Goal: Register for event/course

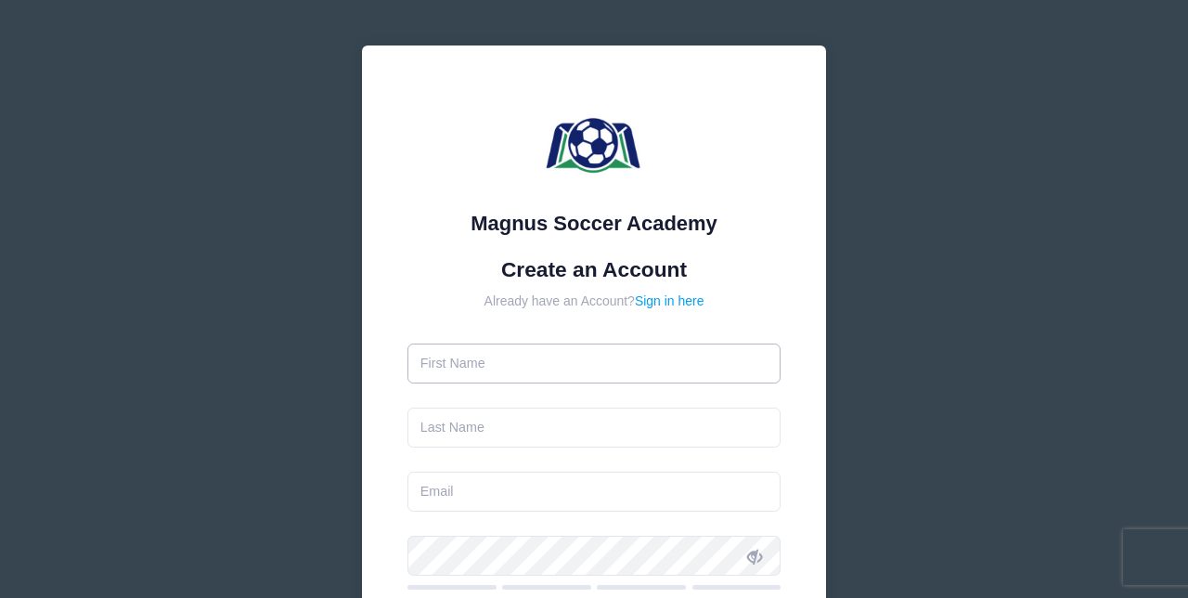
click at [486, 366] on input "text" at bounding box center [594, 363] width 374 height 40
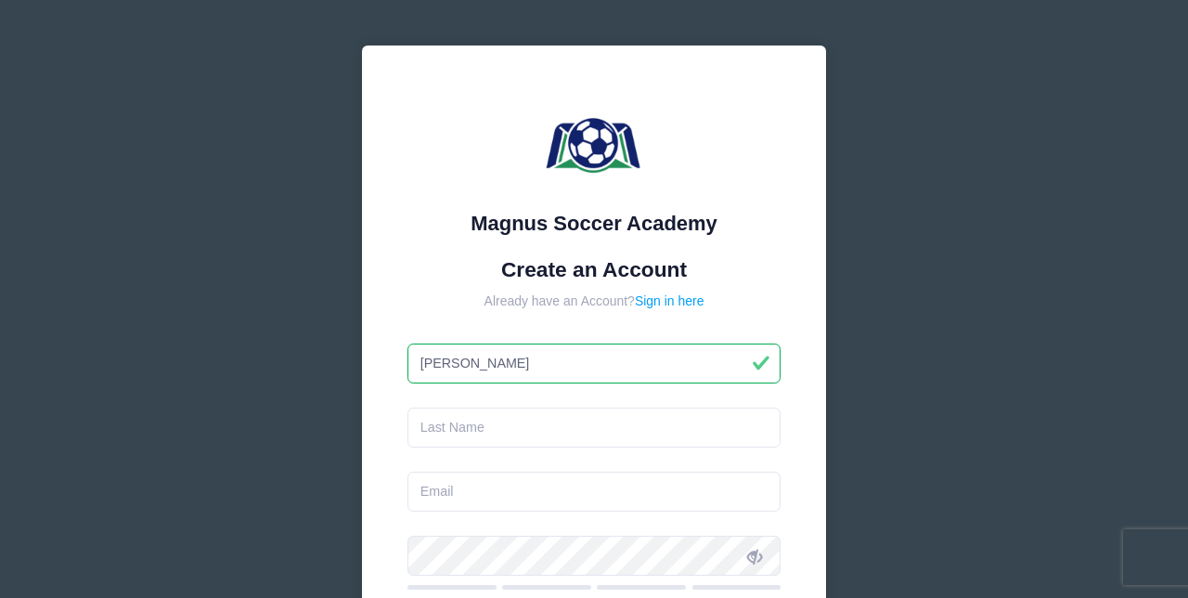
type input "[PERSON_NAME]"
click at [470, 425] on input "text" at bounding box center [594, 427] width 374 height 40
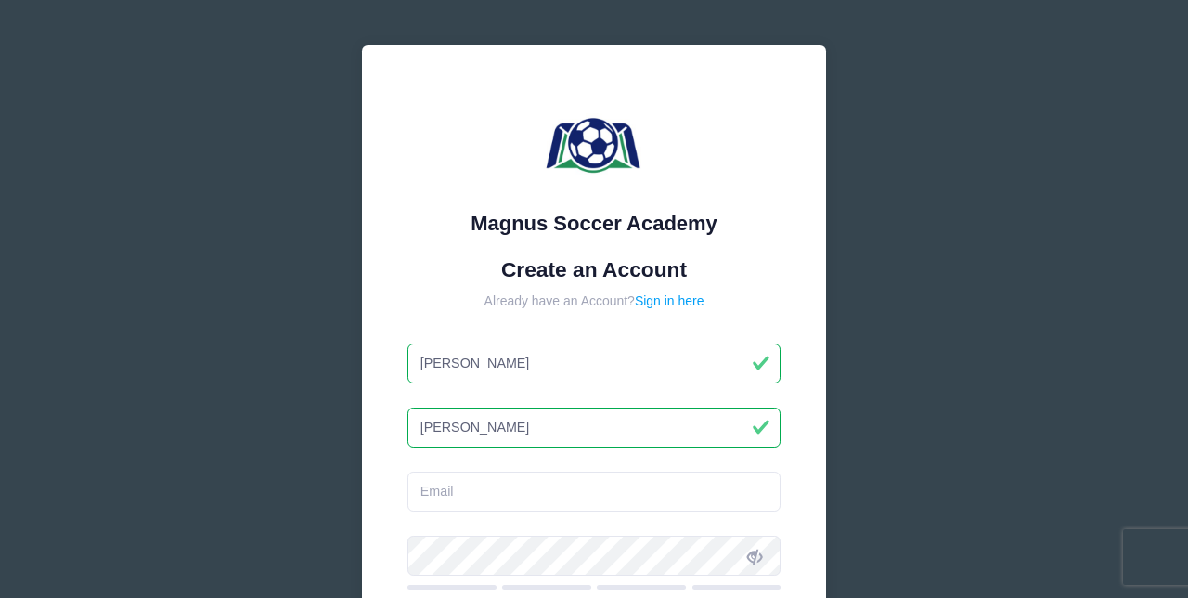
type input "[PERSON_NAME]"
click at [480, 501] on input "email" at bounding box center [594, 491] width 374 height 40
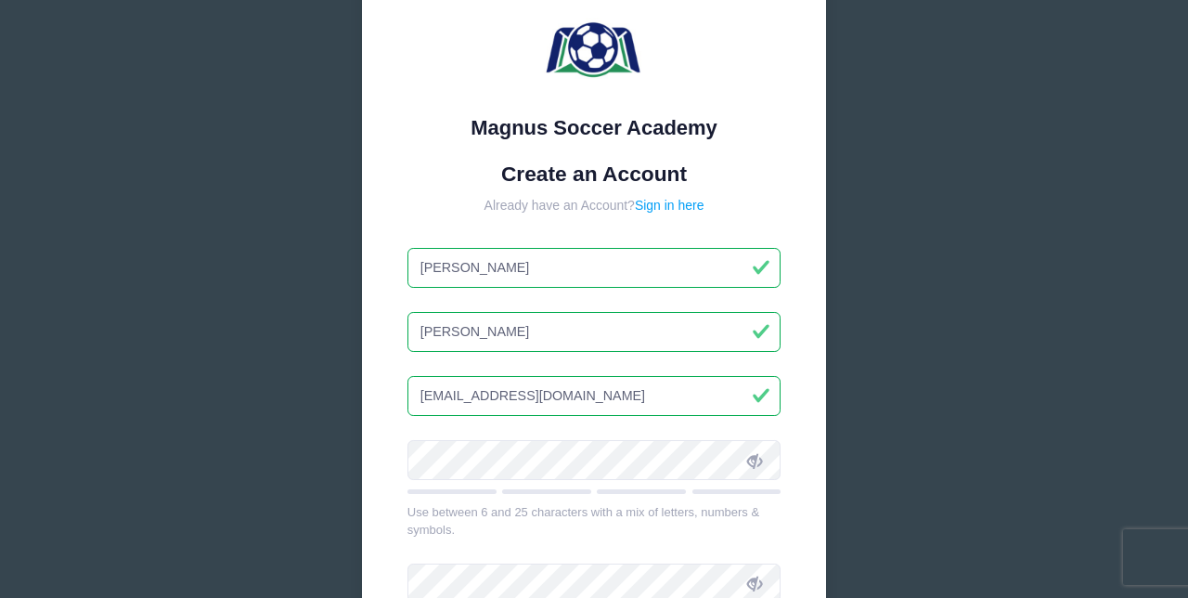
scroll to position [103, 0]
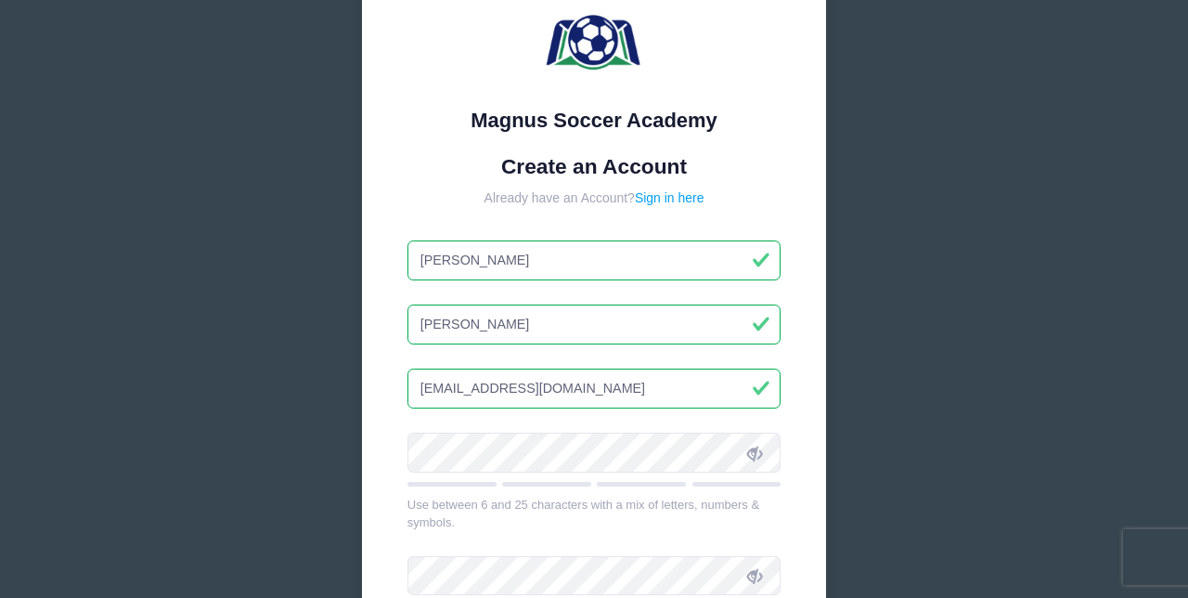
type input "[EMAIL_ADDRESS][DOMAIN_NAME]"
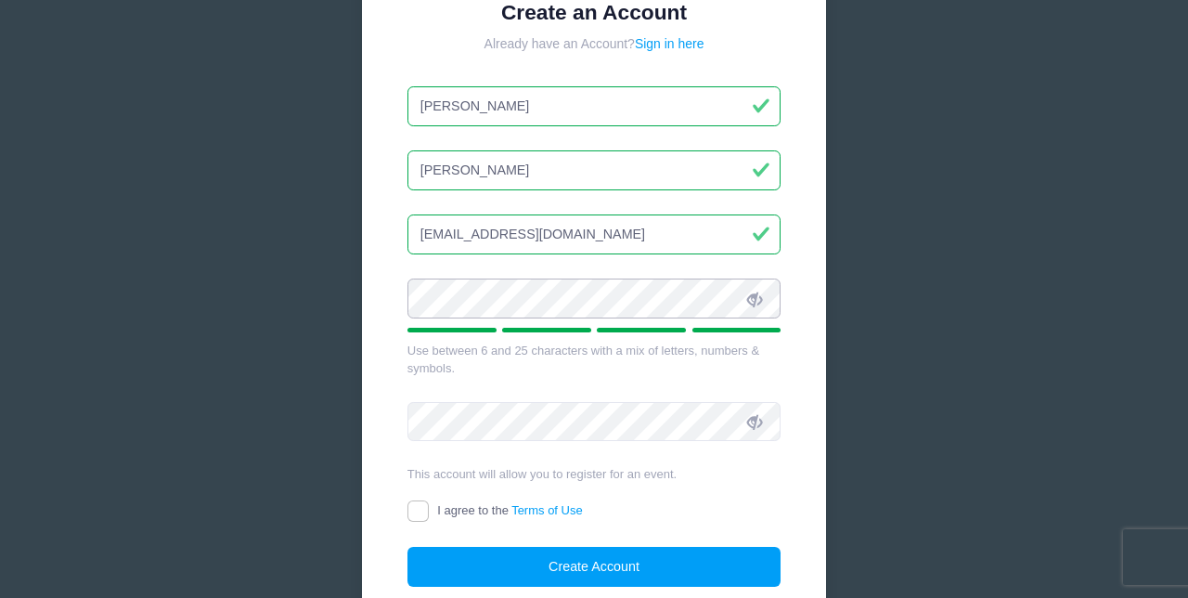
scroll to position [272, 0]
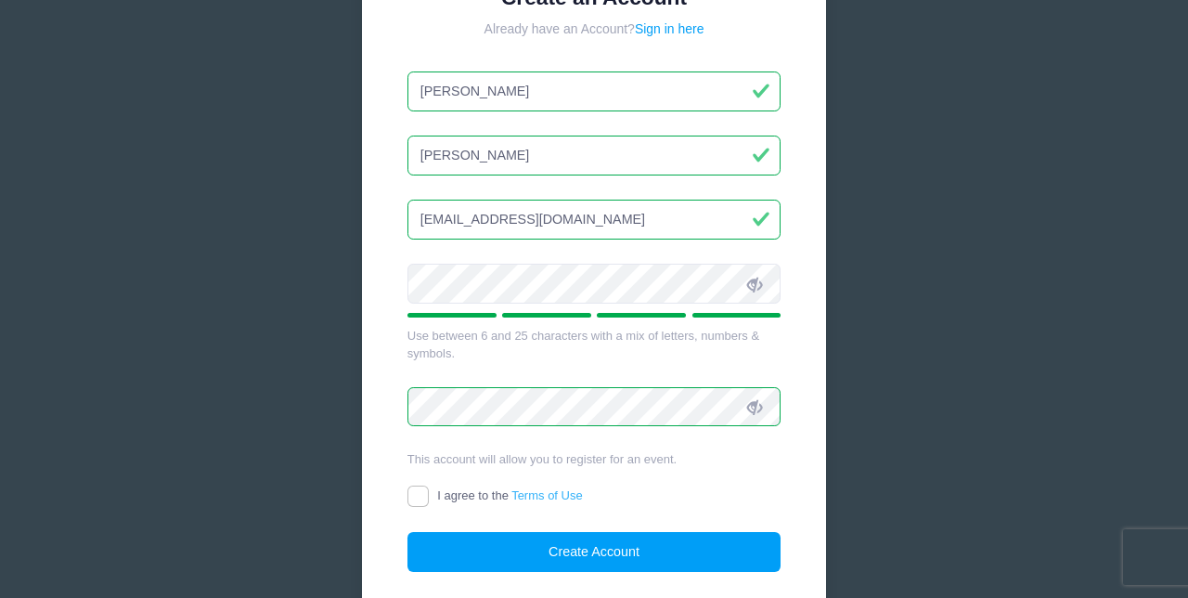
click at [538, 496] on link "Terms of Use" at bounding box center [546, 495] width 71 height 14
click at [429, 496] on input "I agree to the Terms of Use" at bounding box center [417, 495] width 21 height 21
click at [525, 493] on link "Terms of Use" at bounding box center [546, 495] width 71 height 14
click at [429, 493] on input "I agree to the Terms of Use" at bounding box center [417, 495] width 21 height 21
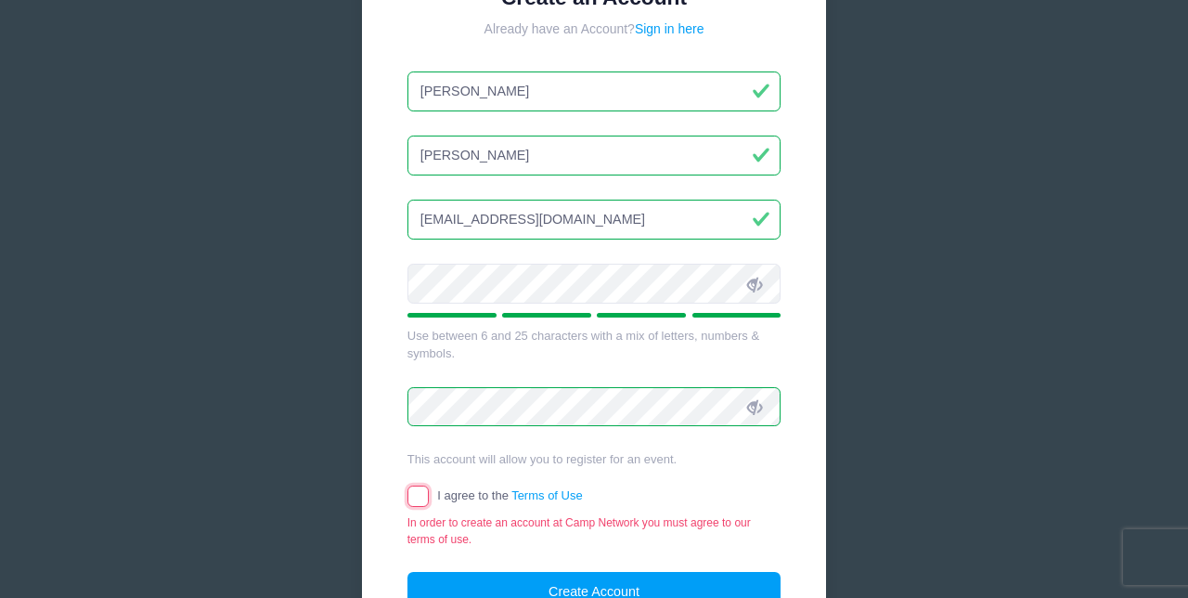
click at [420, 497] on input "I agree to the Terms of Use" at bounding box center [417, 495] width 21 height 21
checkbox input "true"
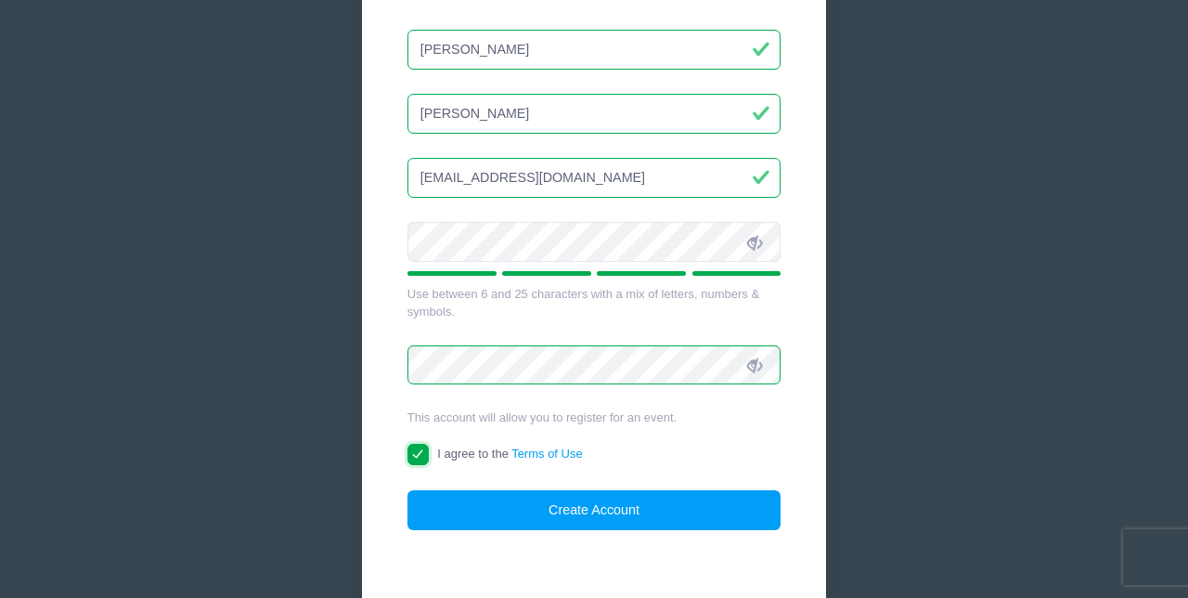
scroll to position [355, 0]
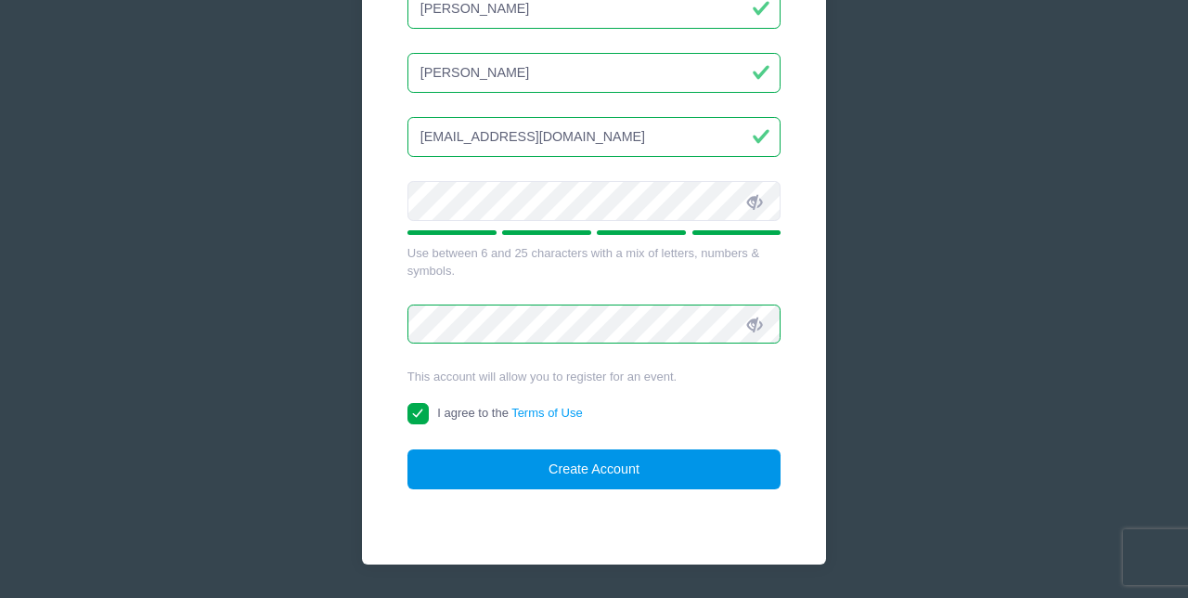
click at [607, 468] on button "Create Account" at bounding box center [594, 469] width 374 height 40
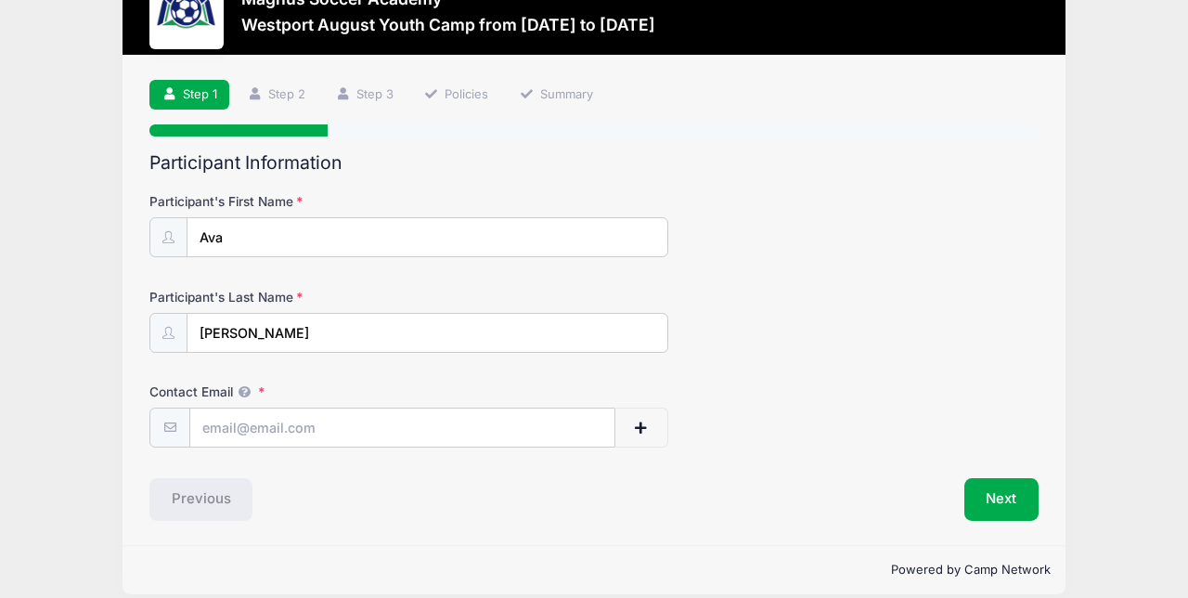
scroll to position [82, 0]
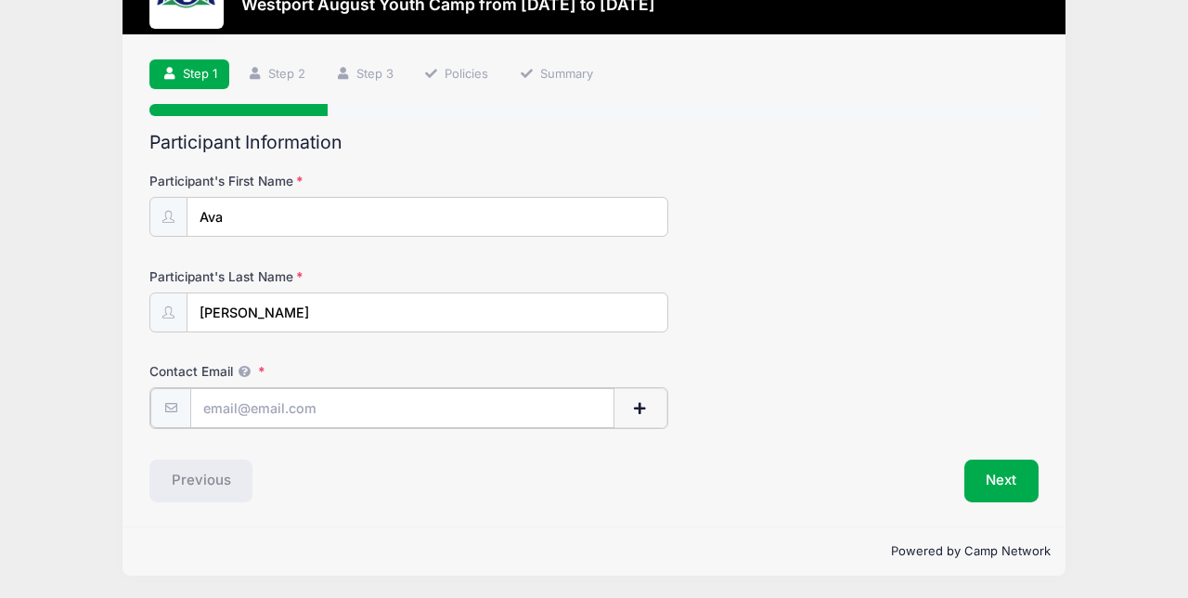
click at [337, 405] on input "Contact Email" at bounding box center [402, 408] width 424 height 40
type input "[EMAIL_ADDRESS][DOMAIN_NAME]"
click at [1001, 480] on button "Next" at bounding box center [1001, 479] width 75 height 43
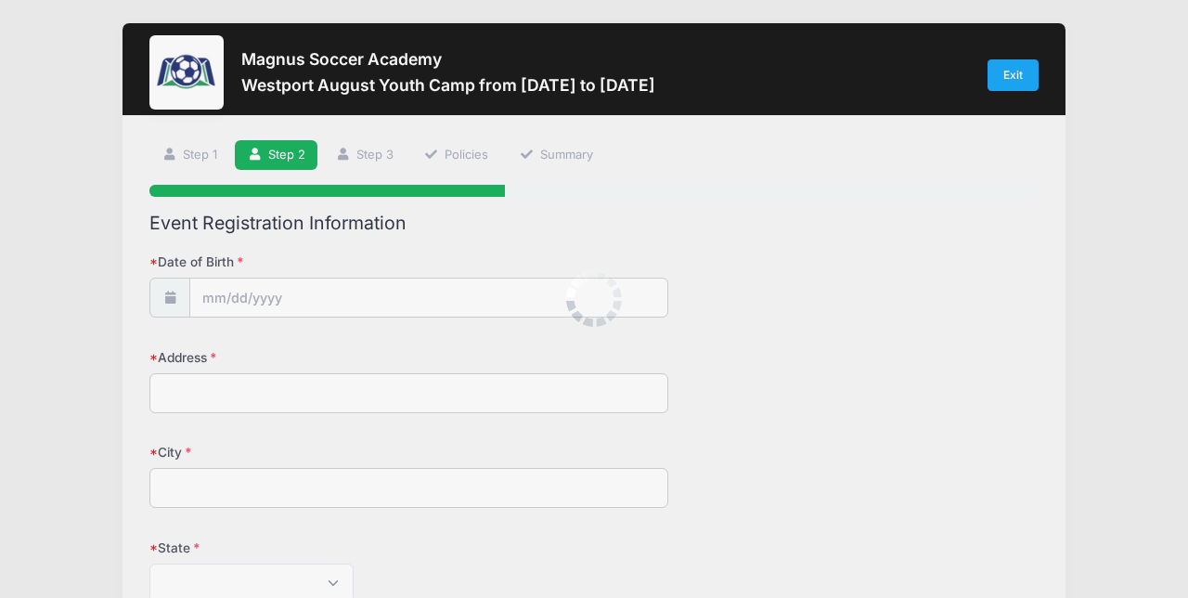
scroll to position [0, 0]
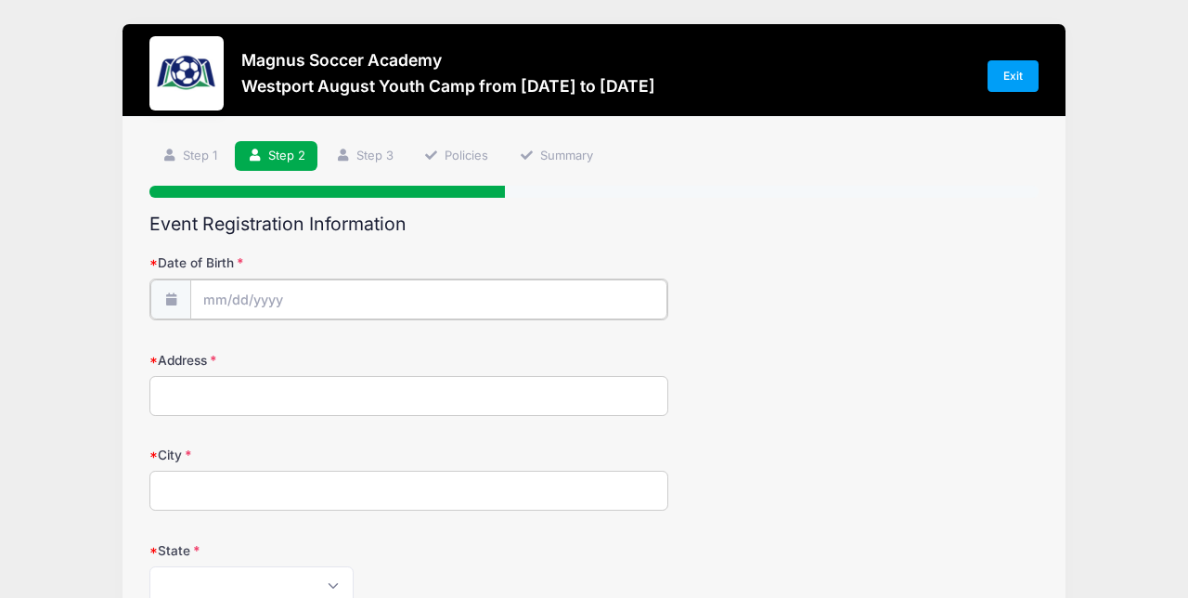
click at [290, 299] on input "Date of Birth" at bounding box center [428, 299] width 477 height 40
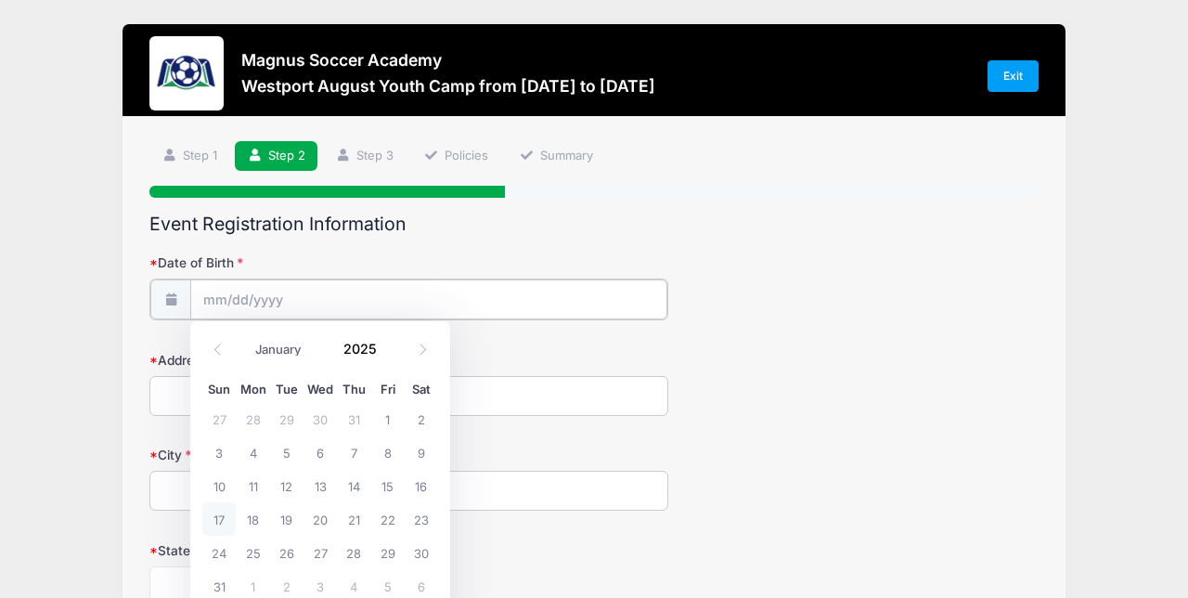
click at [222, 303] on input "Date of Birth" at bounding box center [428, 299] width 477 height 40
click at [420, 346] on icon at bounding box center [423, 349] width 12 height 12
click at [420, 347] on icon at bounding box center [423, 349] width 12 height 12
click at [420, 352] on icon at bounding box center [423, 349] width 12 height 12
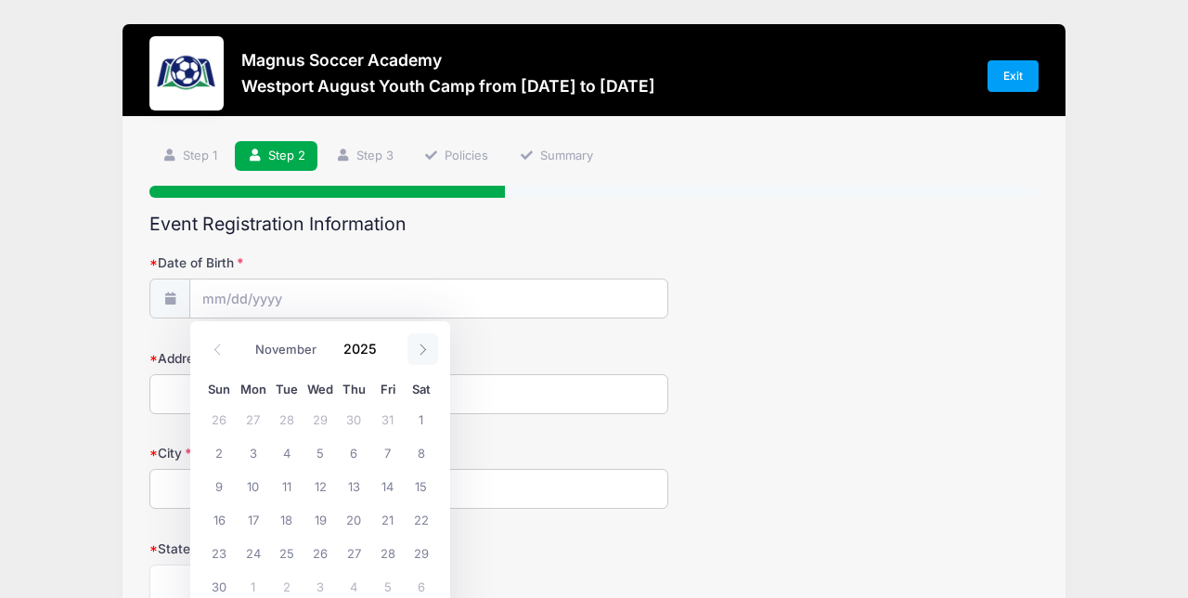
select select "11"
click at [420, 485] on span "20" at bounding box center [421, 485] width 33 height 33
type input "[DATE]"
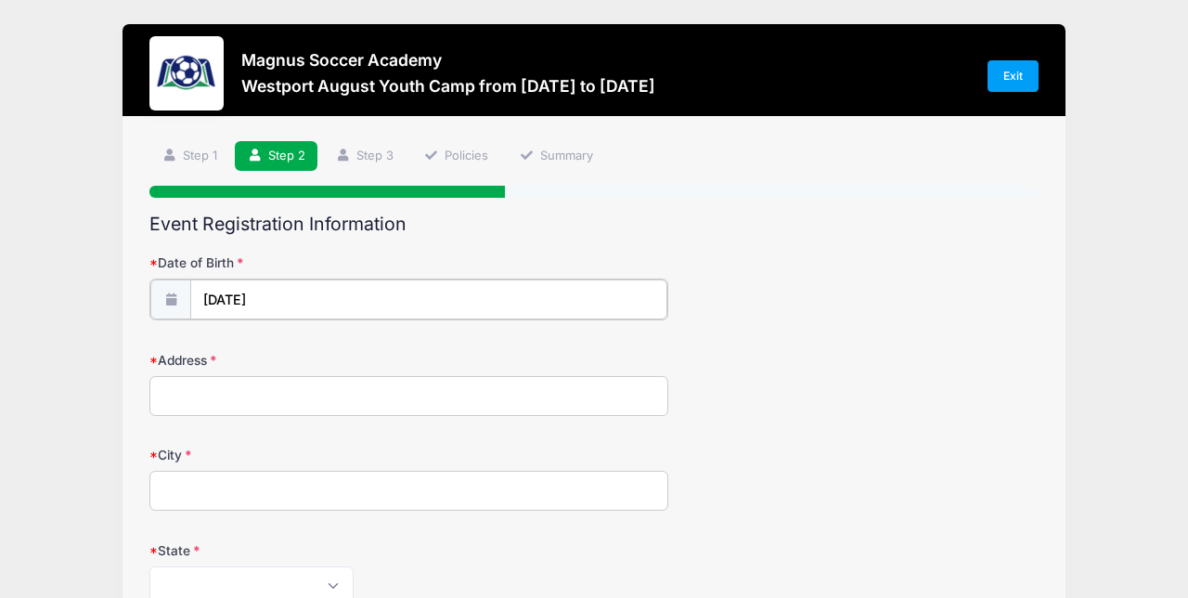
click at [278, 304] on input "[DATE]" at bounding box center [428, 299] width 477 height 40
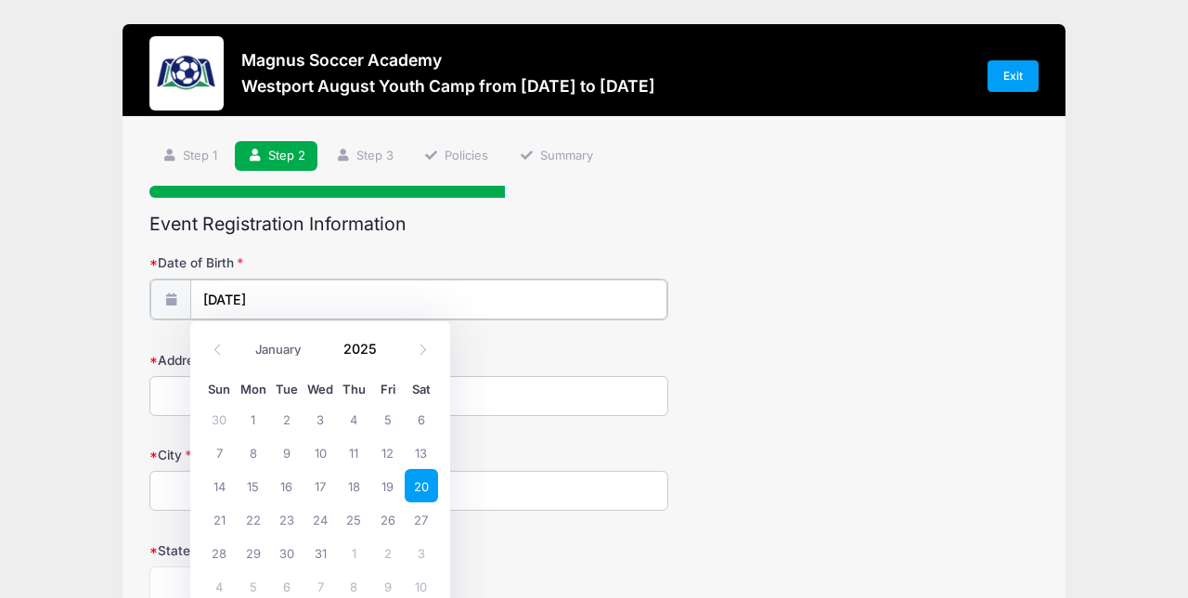
click at [289, 294] on input "[DATE]" at bounding box center [428, 299] width 477 height 40
click at [220, 348] on icon at bounding box center [218, 349] width 12 height 12
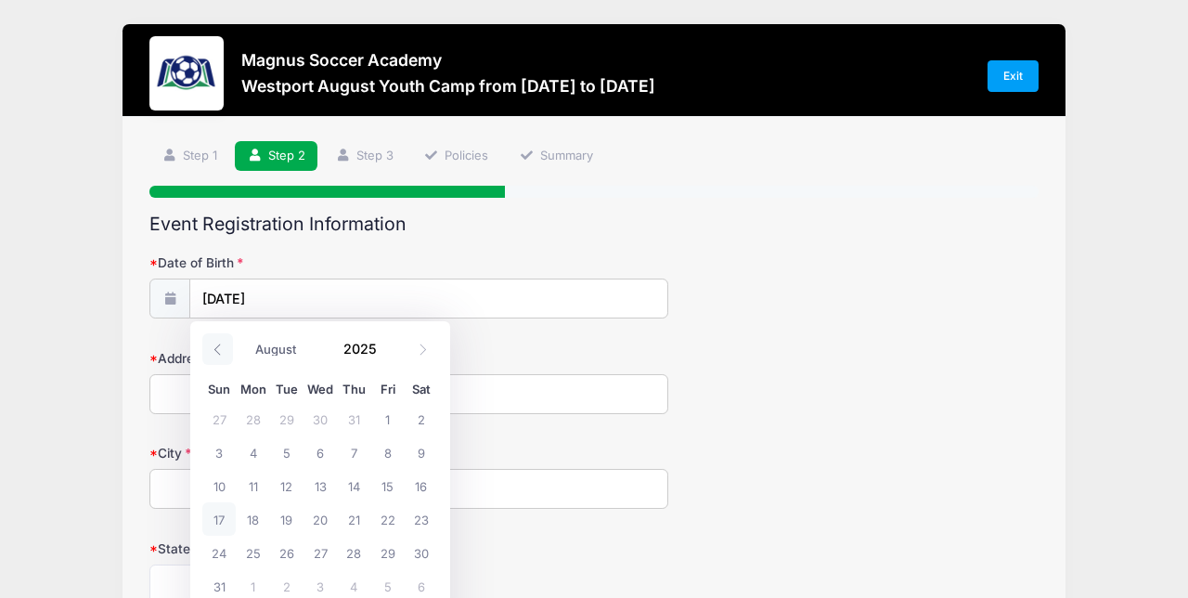
click at [220, 348] on icon at bounding box center [218, 349] width 12 height 12
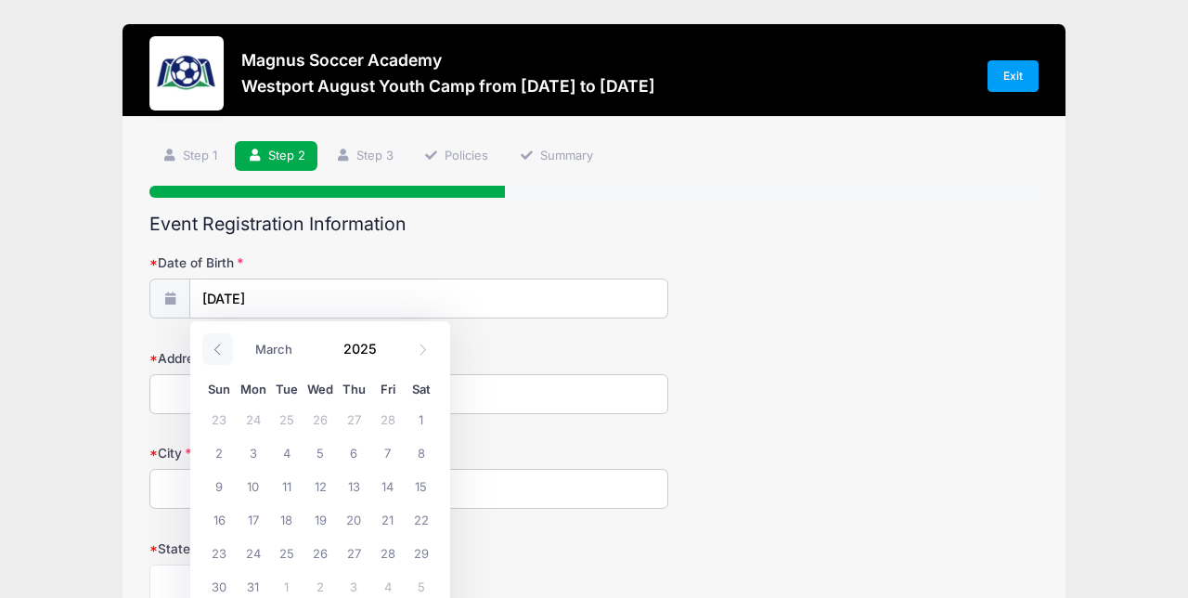
click at [220, 348] on icon at bounding box center [218, 349] width 12 height 12
select select "0"
click at [220, 348] on icon at bounding box center [218, 349] width 12 height 12
type input "2024"
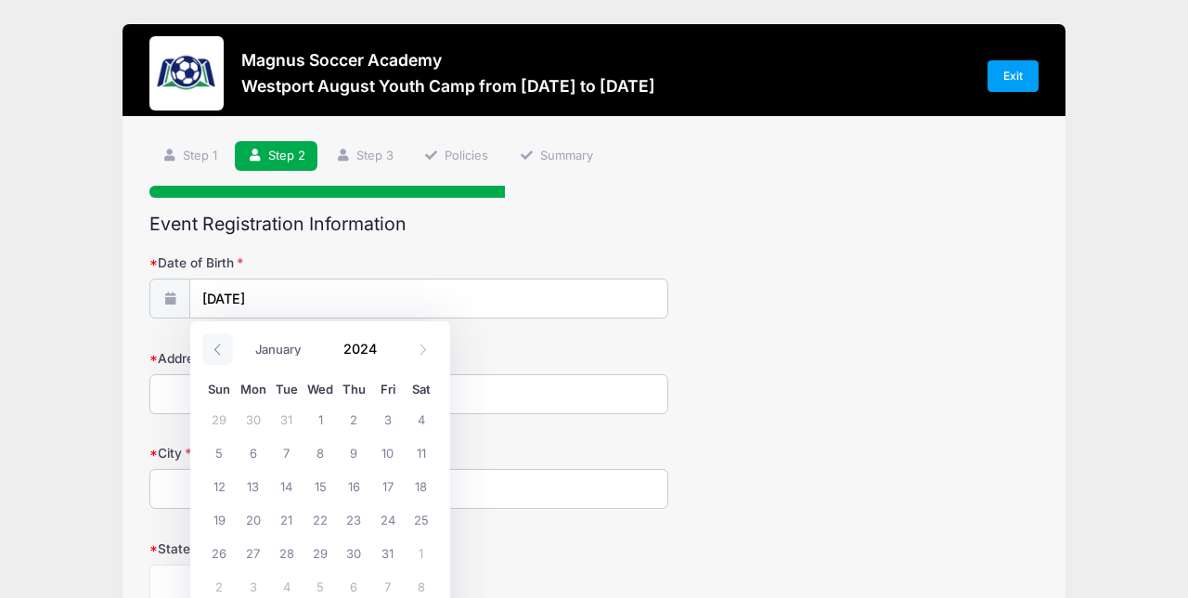
click at [220, 348] on icon at bounding box center [218, 349] width 12 height 12
click at [220, 349] on icon at bounding box center [218, 349] width 12 height 12
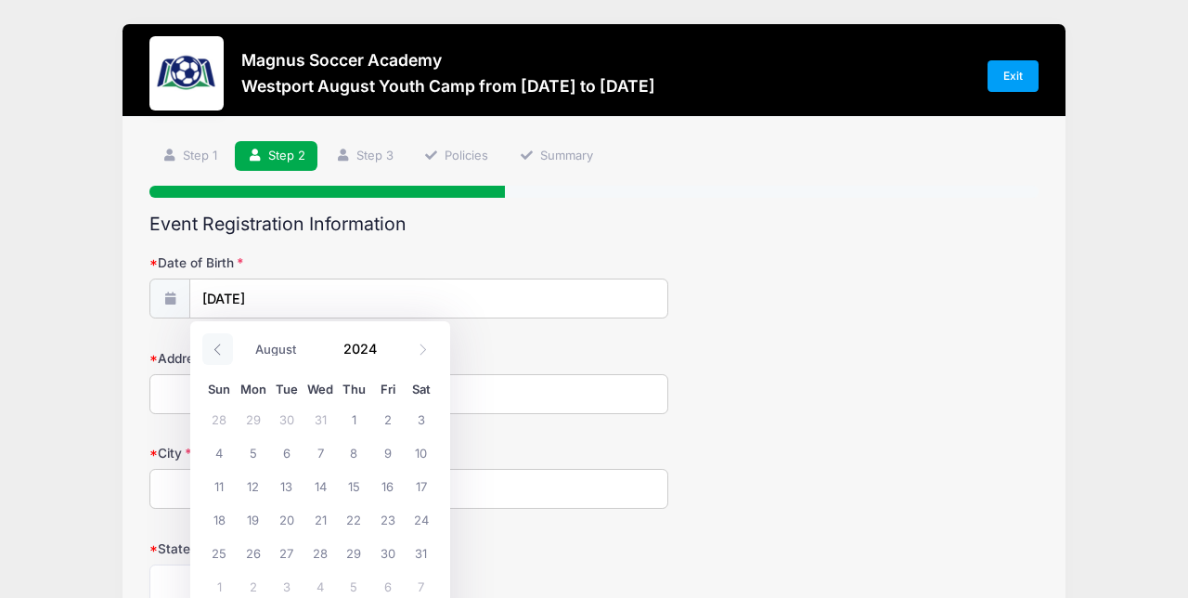
select select "6"
click at [368, 349] on input "2024" at bounding box center [364, 348] width 60 height 28
click at [385, 355] on span at bounding box center [387, 355] width 13 height 14
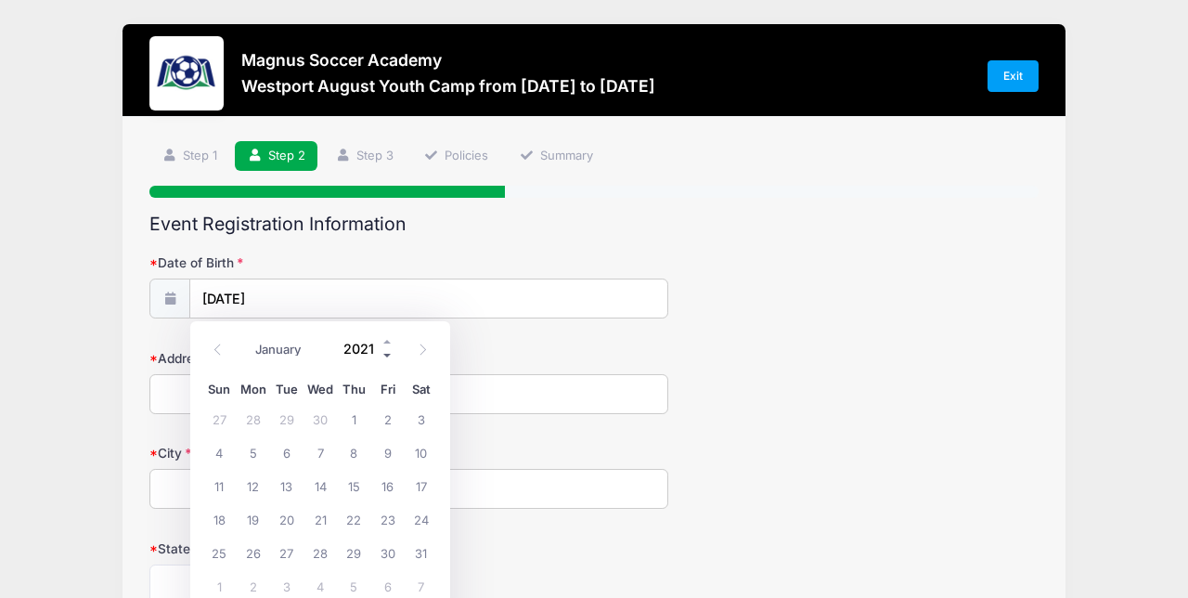
click at [385, 355] on span at bounding box center [387, 355] width 13 height 14
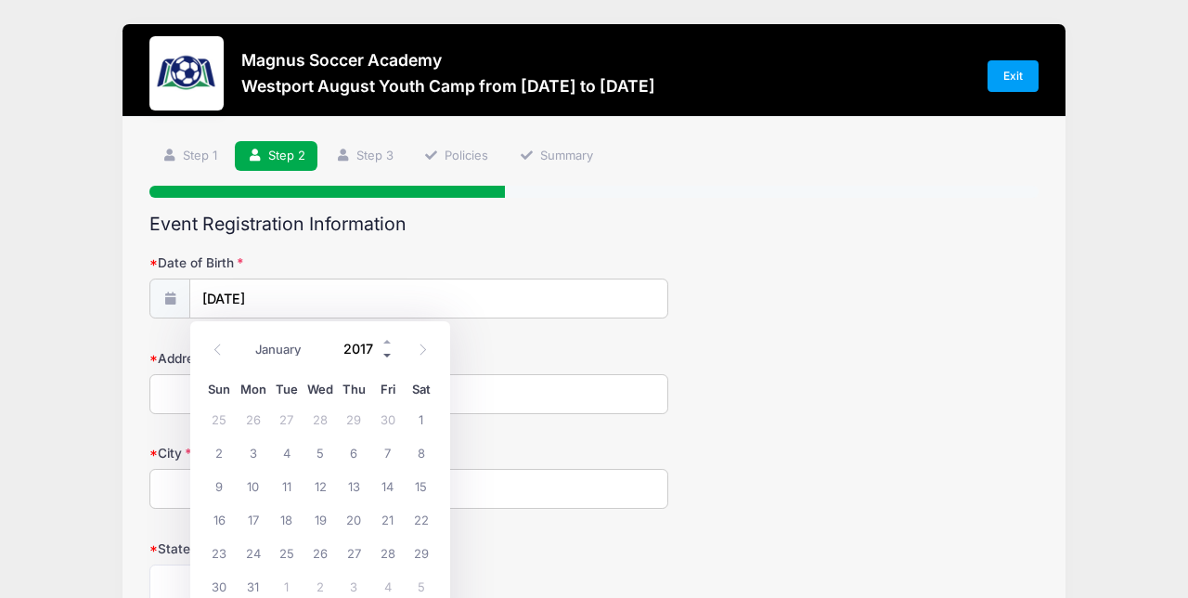
type input "2016"
click at [426, 349] on icon at bounding box center [423, 349] width 12 height 12
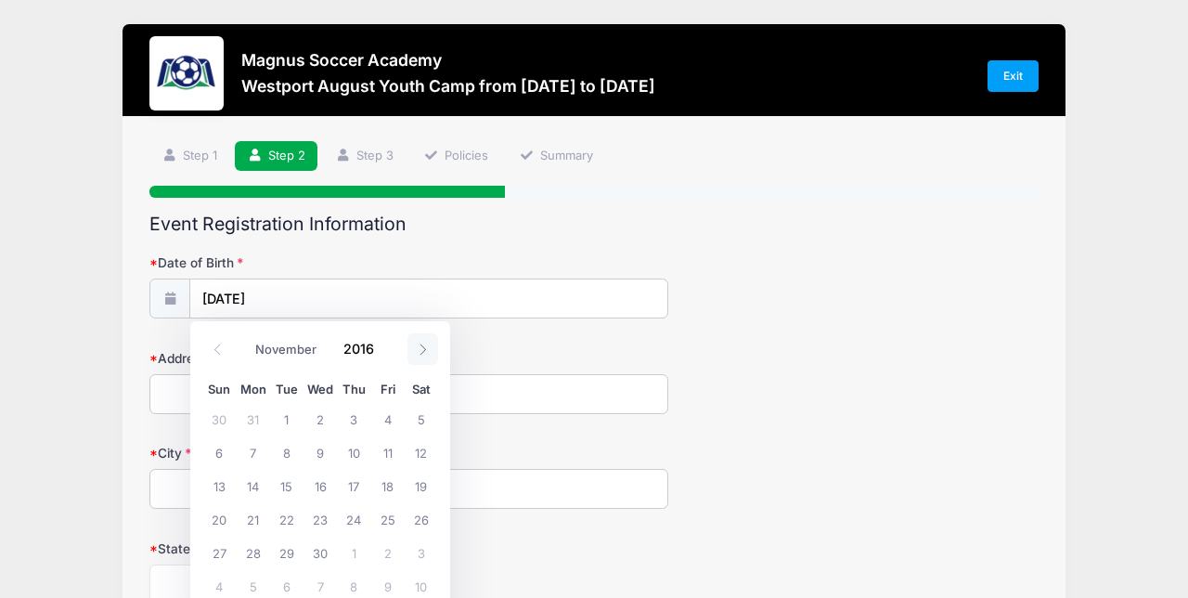
click at [426, 349] on icon at bounding box center [423, 349] width 12 height 12
select select "11"
click at [282, 521] on span "20" at bounding box center [286, 518] width 33 height 33
type input "[DATE]"
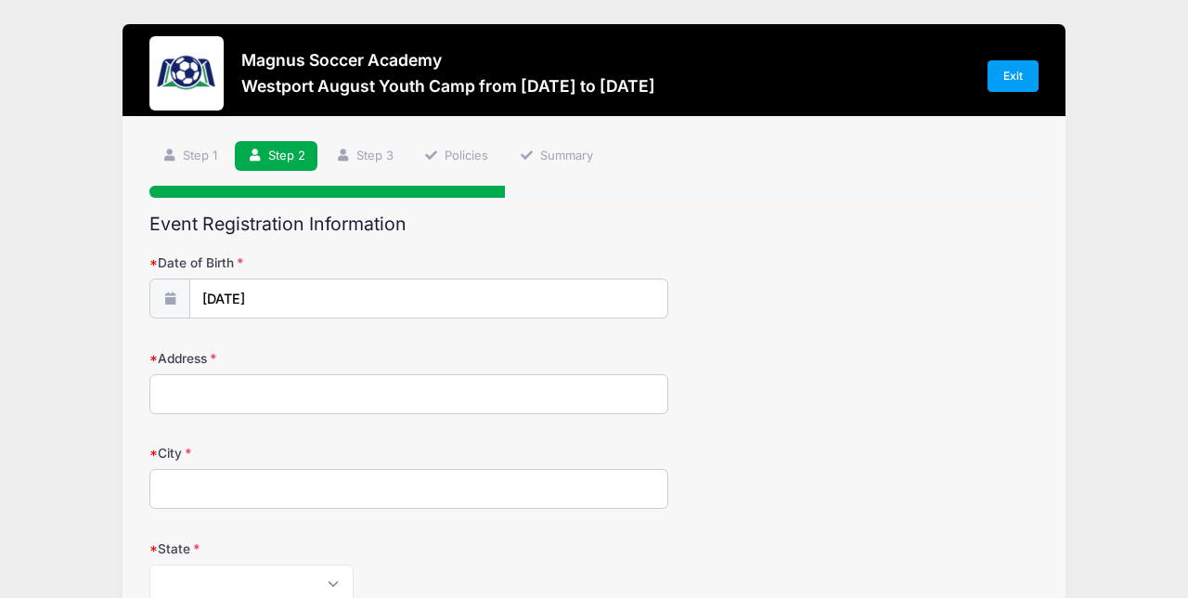
click at [198, 386] on input "Address" at bounding box center [408, 394] width 519 height 40
type input "[STREET_ADDRESS]"
type input "[GEOGRAPHIC_DATA]"
select select "CT"
type input "06902"
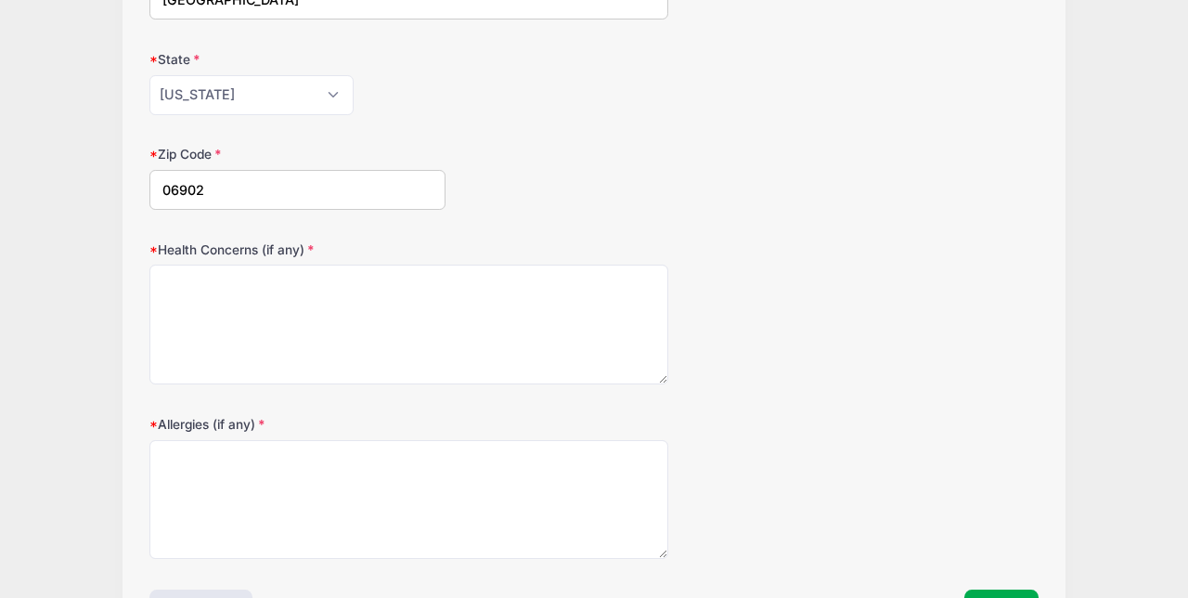
scroll to position [494, 0]
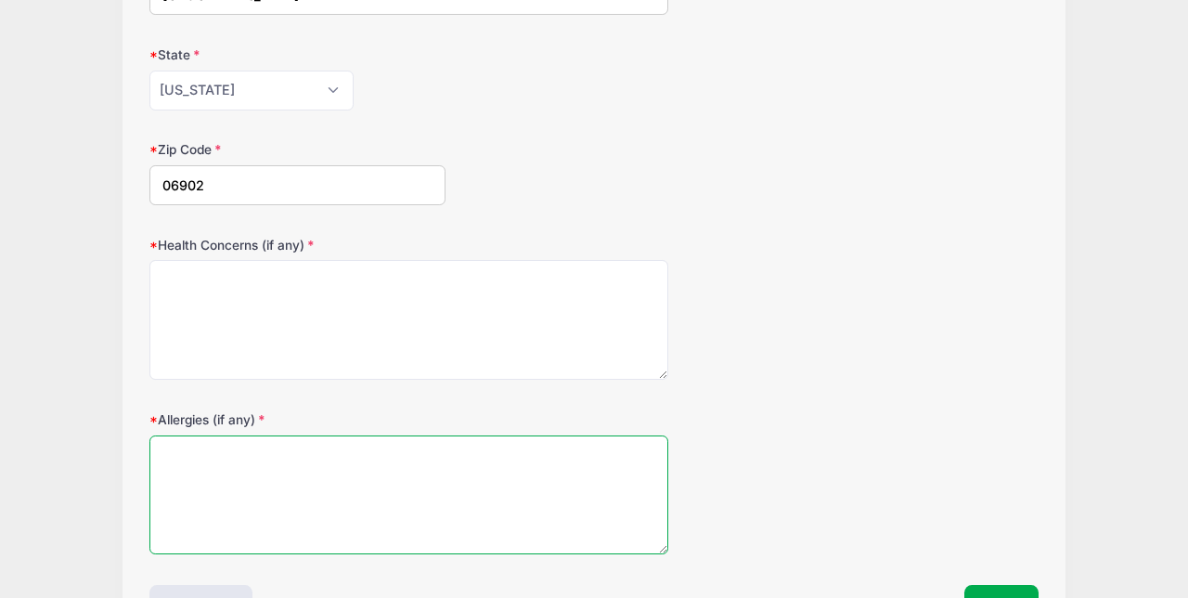
click at [238, 465] on textarea "Allergies (if any)" at bounding box center [408, 495] width 519 height 120
type textarea "none that we are aware of"
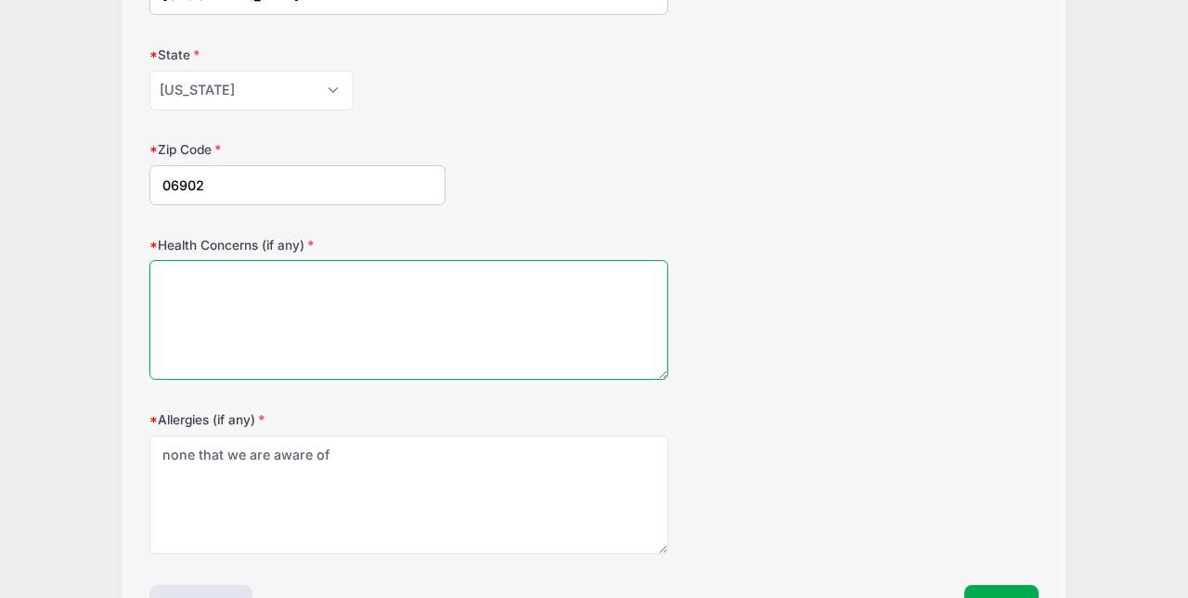
click at [179, 279] on textarea "Health Concerns (if any)" at bounding box center [408, 320] width 519 height 120
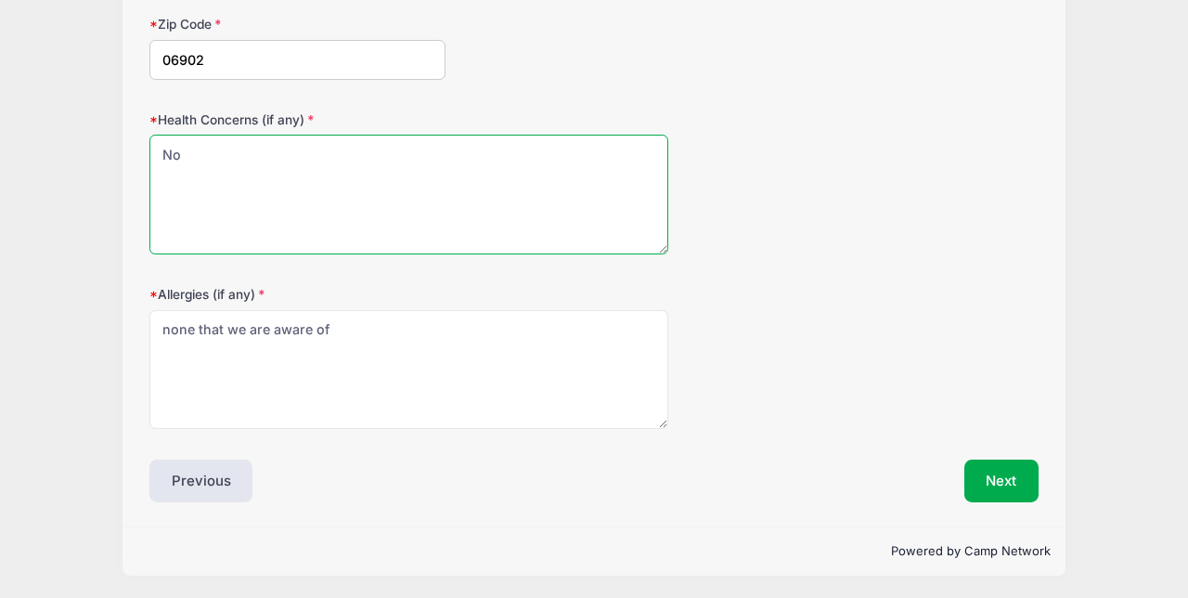
scroll to position [621, 0]
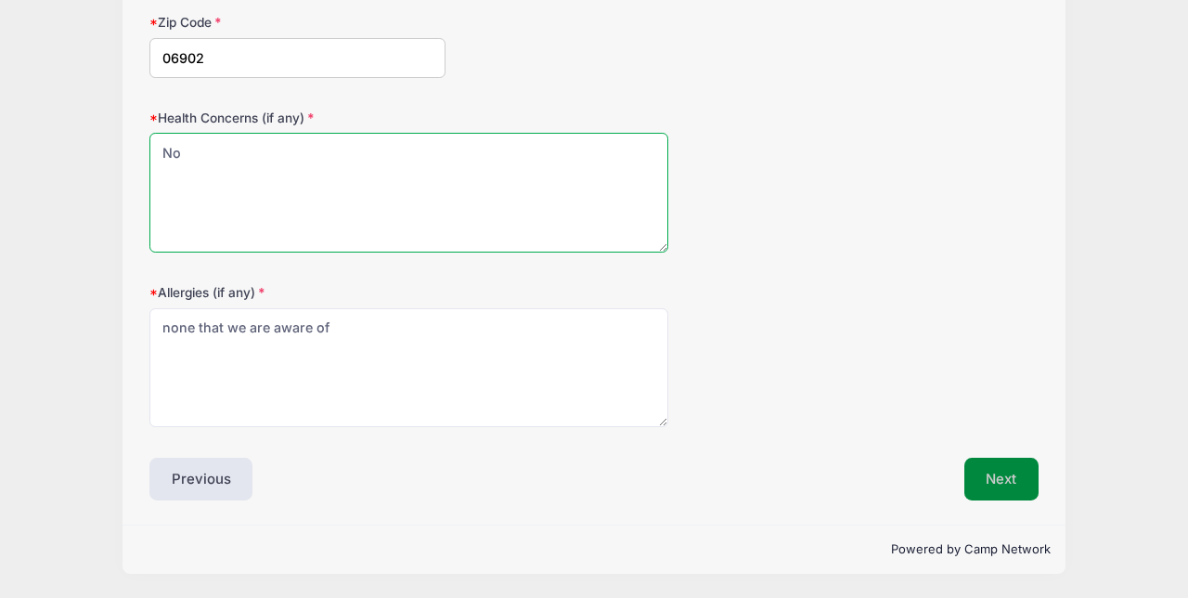
type textarea "No"
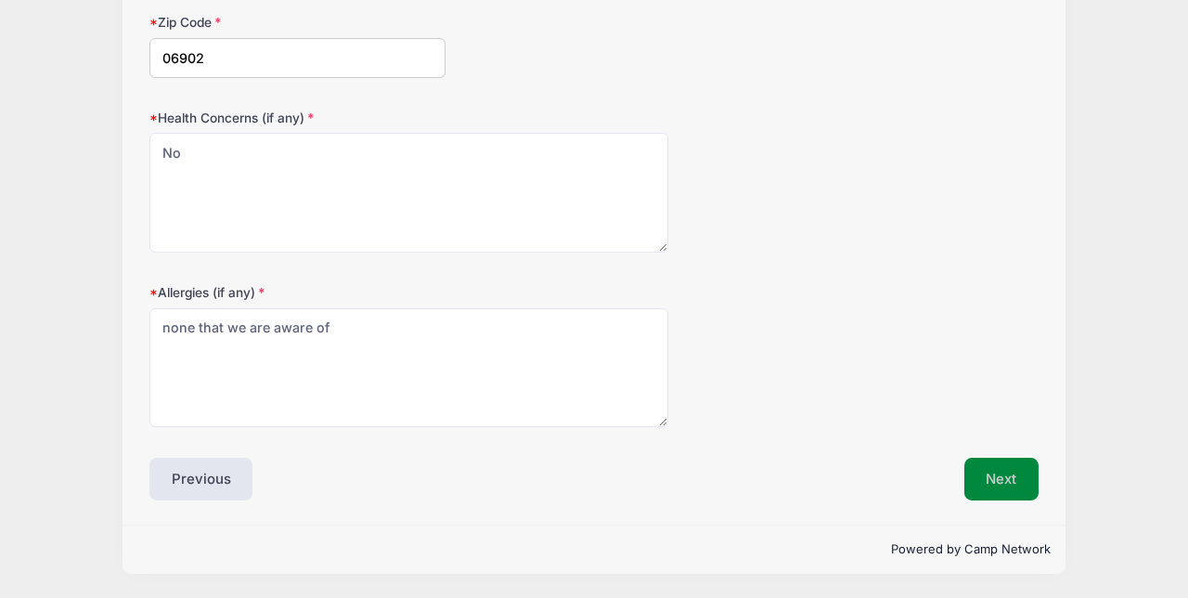
click at [1012, 482] on button "Next" at bounding box center [1001, 479] width 75 height 43
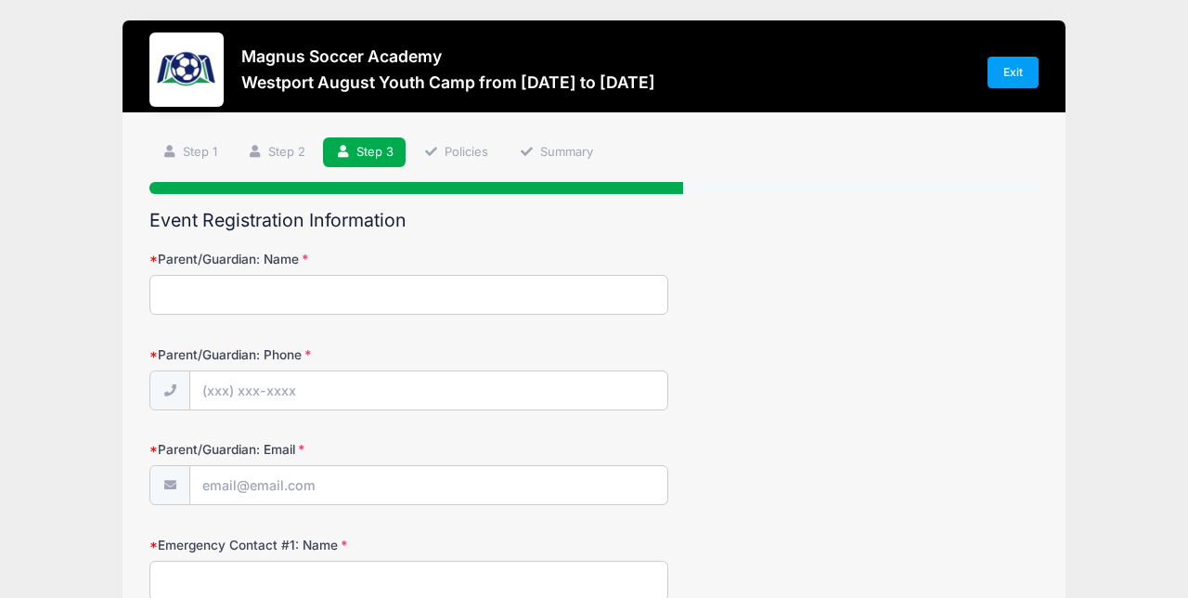
scroll to position [0, 0]
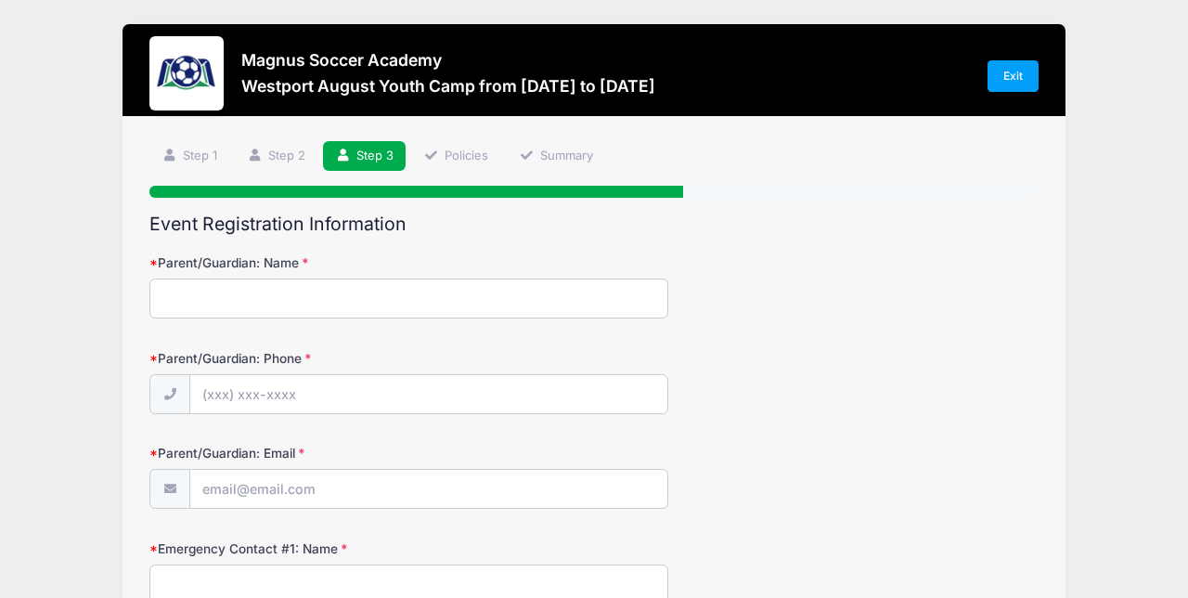
click at [202, 300] on input "Parent/Guardian: Name" at bounding box center [408, 298] width 519 height 40
type input "[PERSON_NAME]"
click at [203, 395] on input "Parent/Guardian: Phone" at bounding box center [428, 395] width 477 height 40
type input "[PHONE_NUMBER]"
click at [227, 496] on input "Parent/Guardian: Email" at bounding box center [428, 490] width 477 height 40
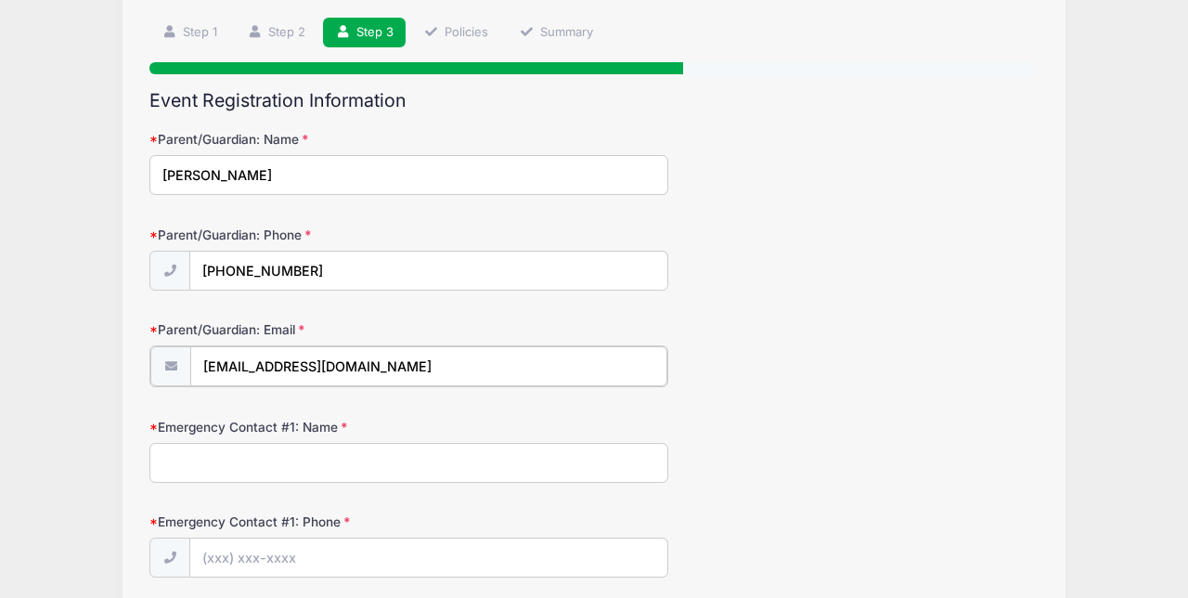
scroll to position [144, 0]
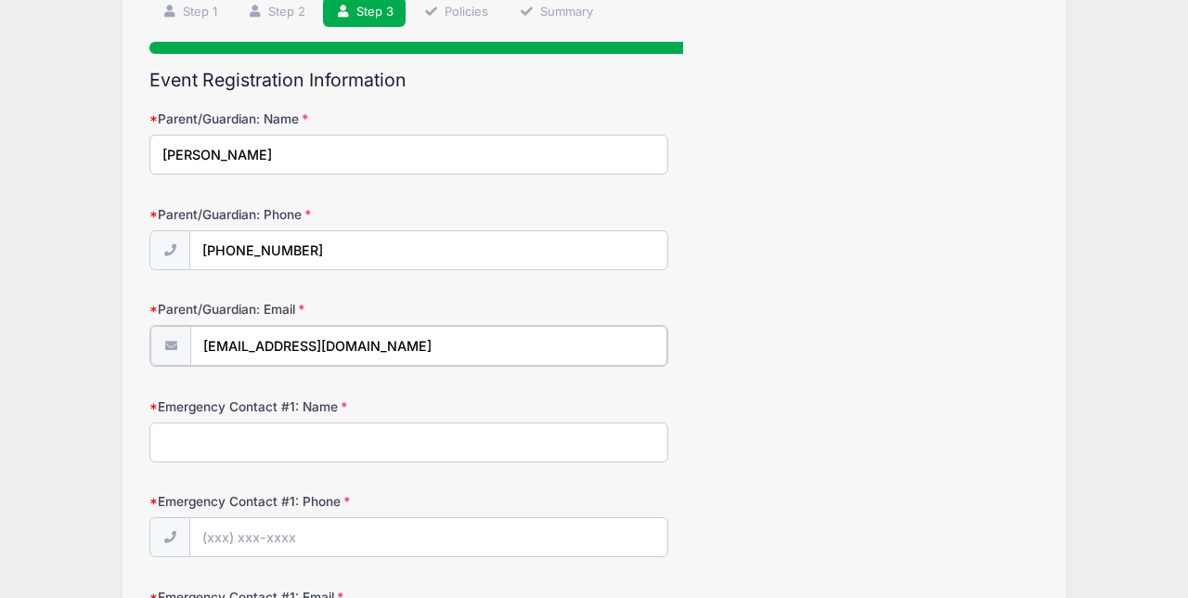
type input "[EMAIL_ADDRESS][DOMAIN_NAME]"
click at [197, 445] on input "Emergency Contact #1: Name" at bounding box center [408, 440] width 519 height 40
type input "[PERSON_NAME]"
click at [223, 536] on input "Emergency Contact #1: Phone" at bounding box center [428, 536] width 477 height 40
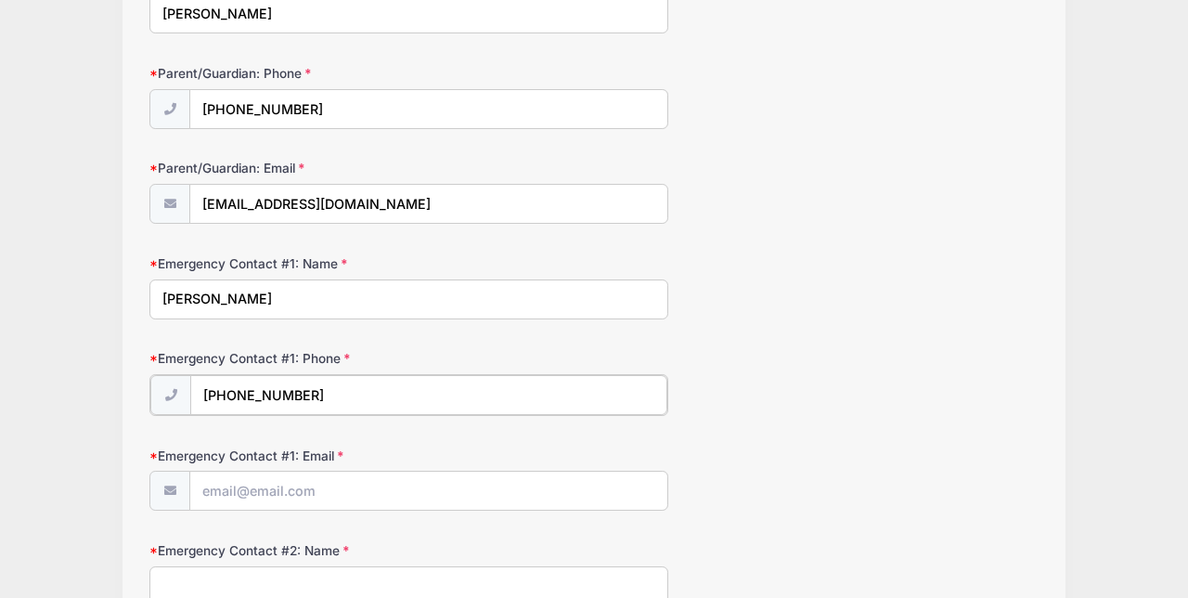
scroll to position [292, 0]
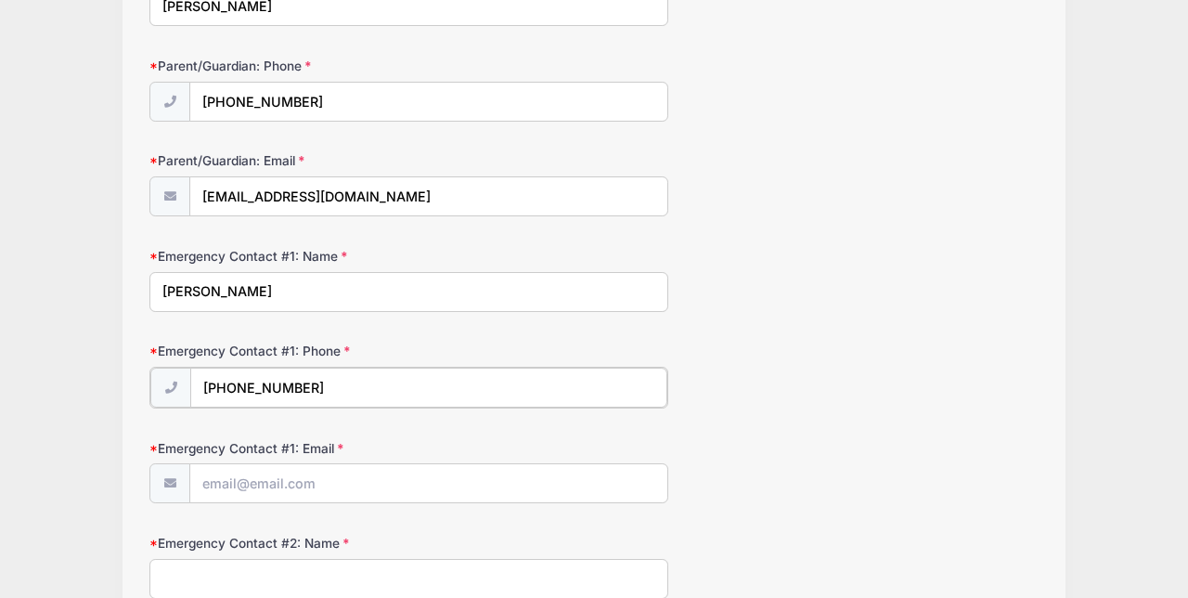
type input "[PHONE_NUMBER]"
click at [229, 481] on input "Emergency Contact #1: Email" at bounding box center [428, 482] width 477 height 40
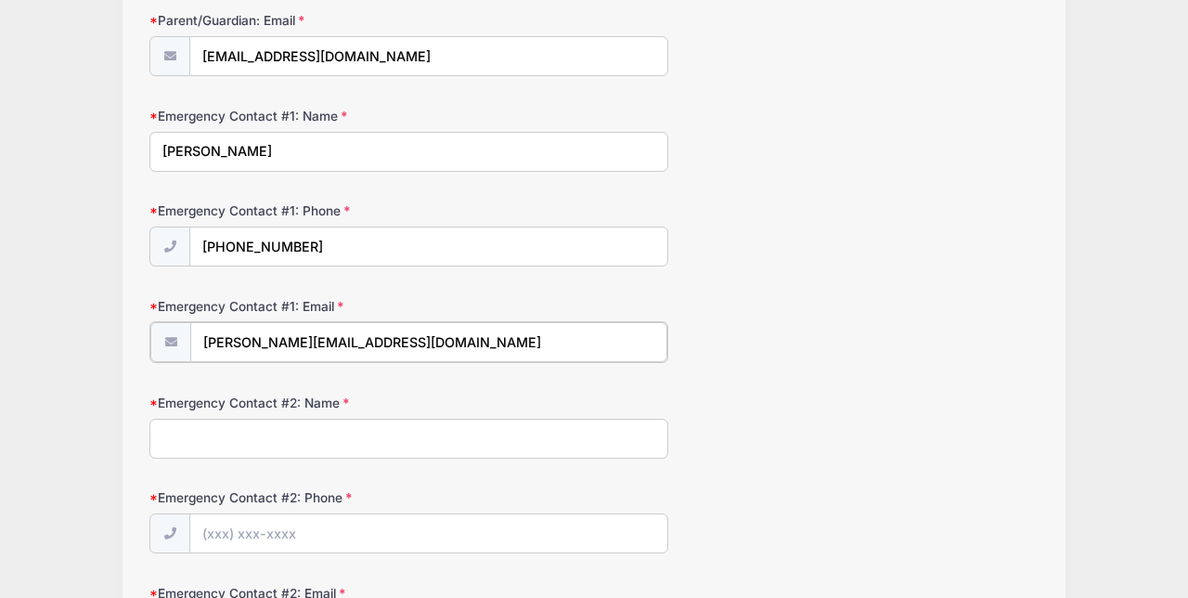
scroll to position [433, 0]
type input "[PERSON_NAME][EMAIL_ADDRESS][DOMAIN_NAME]"
click at [178, 433] on input "Emergency Contact #2: Name" at bounding box center [408, 436] width 519 height 40
type input "O"
type input "P"
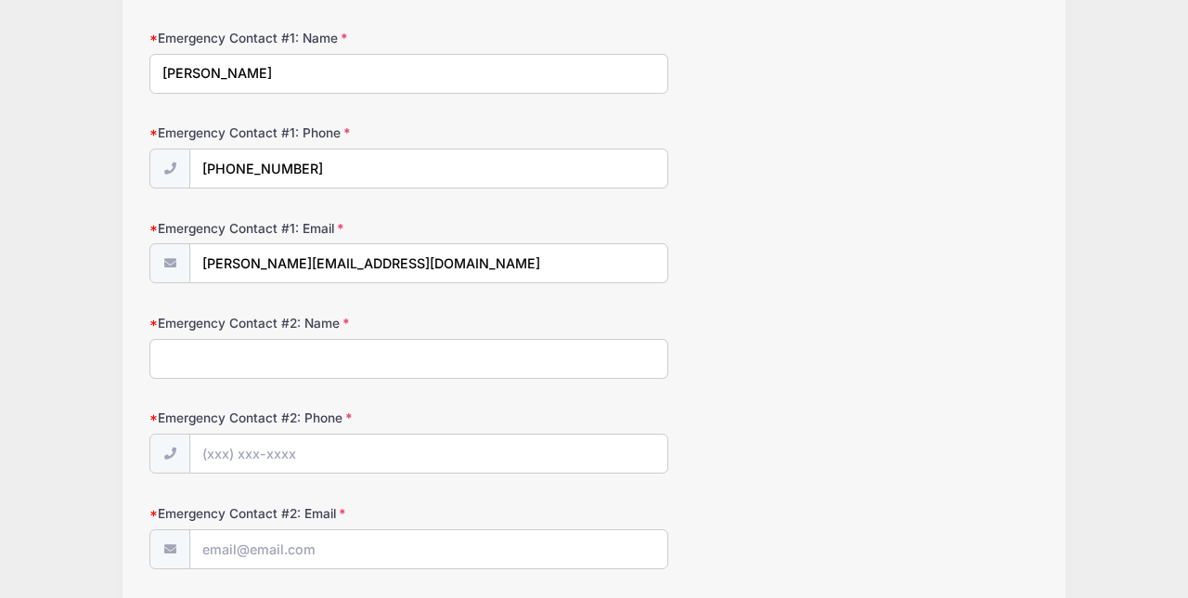
scroll to position [497, 0]
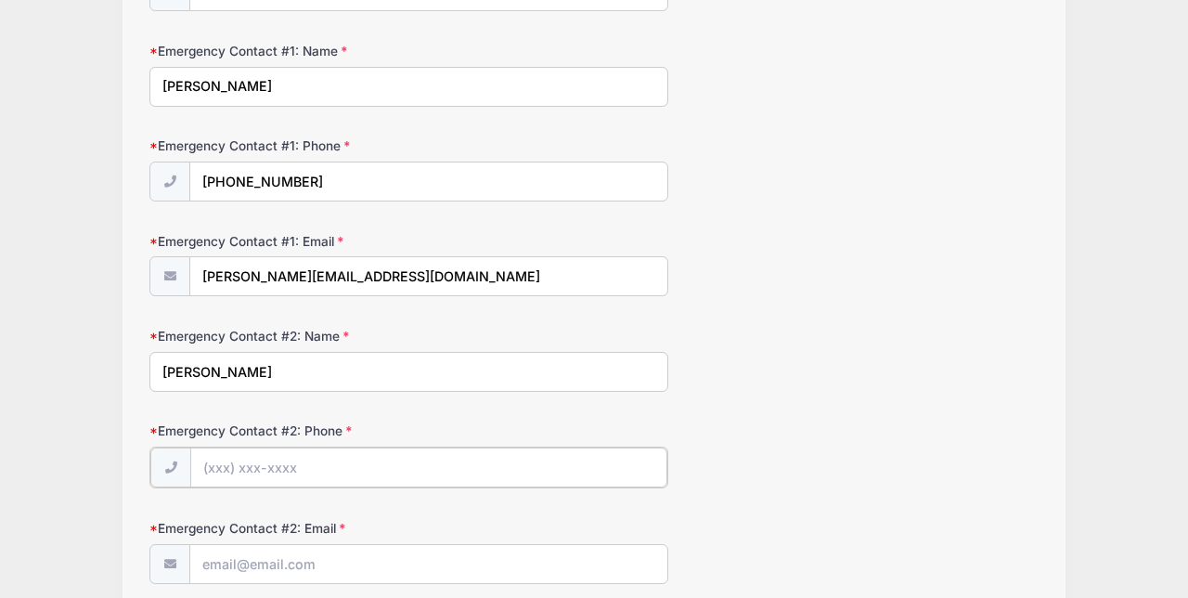
click at [226, 472] on input "Emergency Contact #2: Phone" at bounding box center [428, 467] width 477 height 40
click at [278, 376] on input "[PERSON_NAME]" at bounding box center [408, 372] width 519 height 40
type input "E"
type input "[PERSON_NAME]"
click at [252, 465] on input "Emergency Contact #2: Phone" at bounding box center [428, 467] width 477 height 40
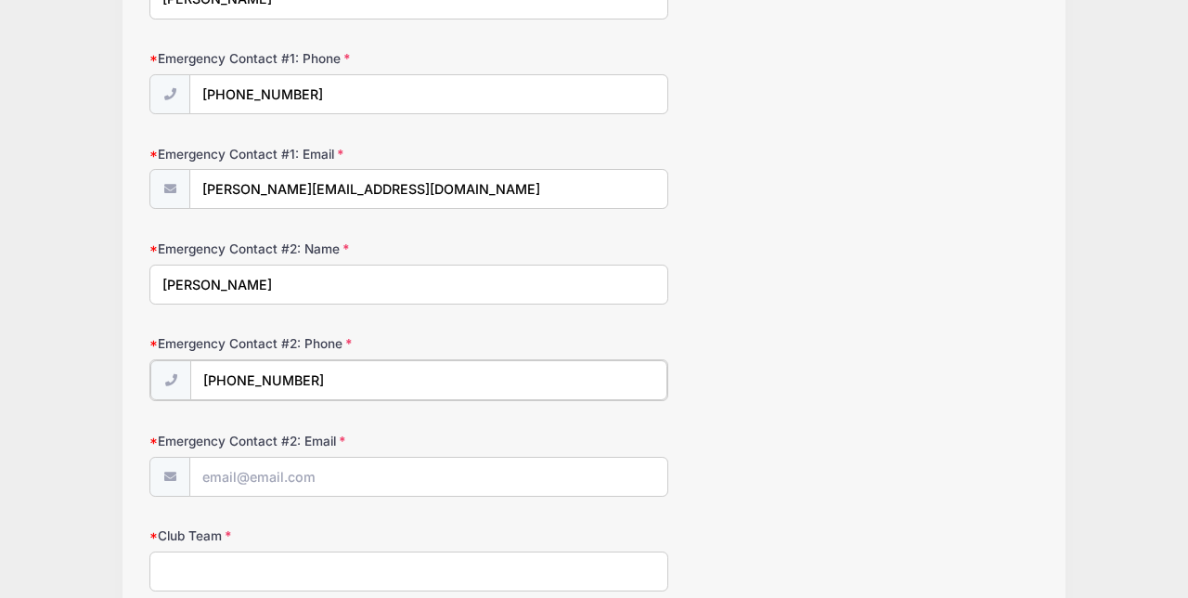
scroll to position [594, 0]
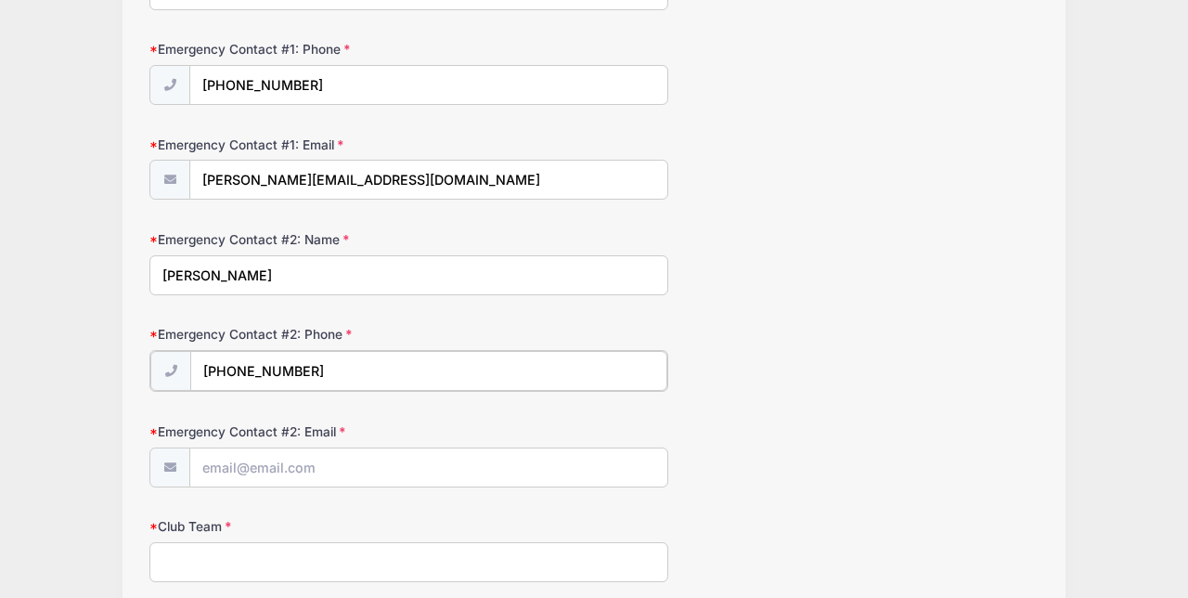
type input "[PHONE_NUMBER]"
click at [209, 469] on input "Emergency Contact #2: Email" at bounding box center [428, 466] width 477 height 40
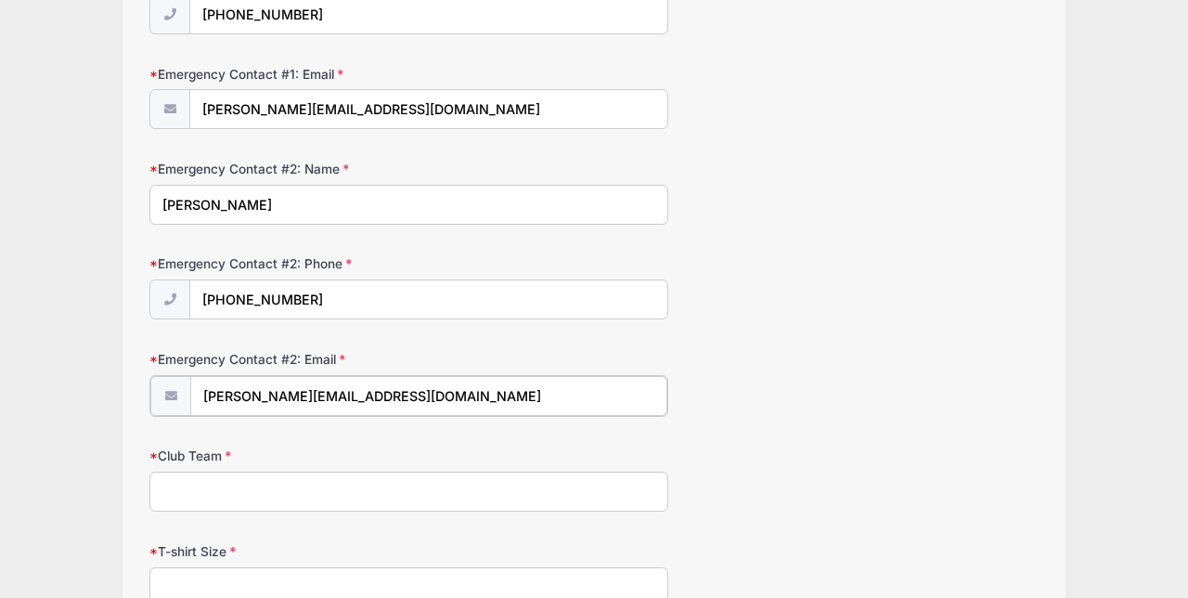
scroll to position [678, 0]
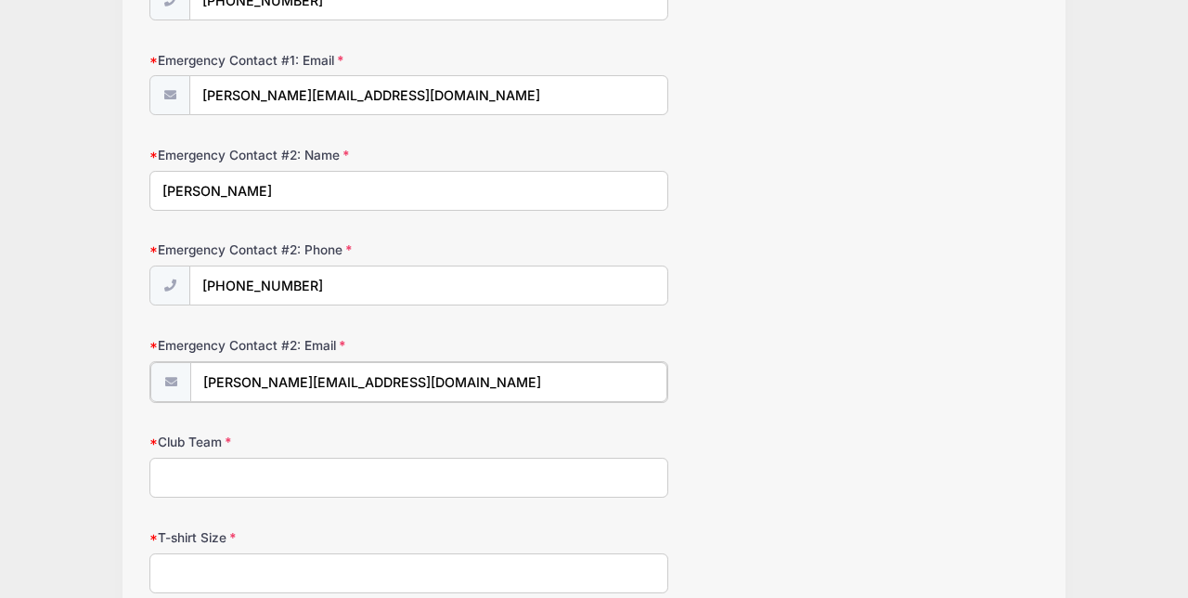
type input "[PERSON_NAME][EMAIL_ADDRESS][DOMAIN_NAME]"
click at [186, 478] on input "Club Team" at bounding box center [408, 476] width 519 height 40
type input "2"
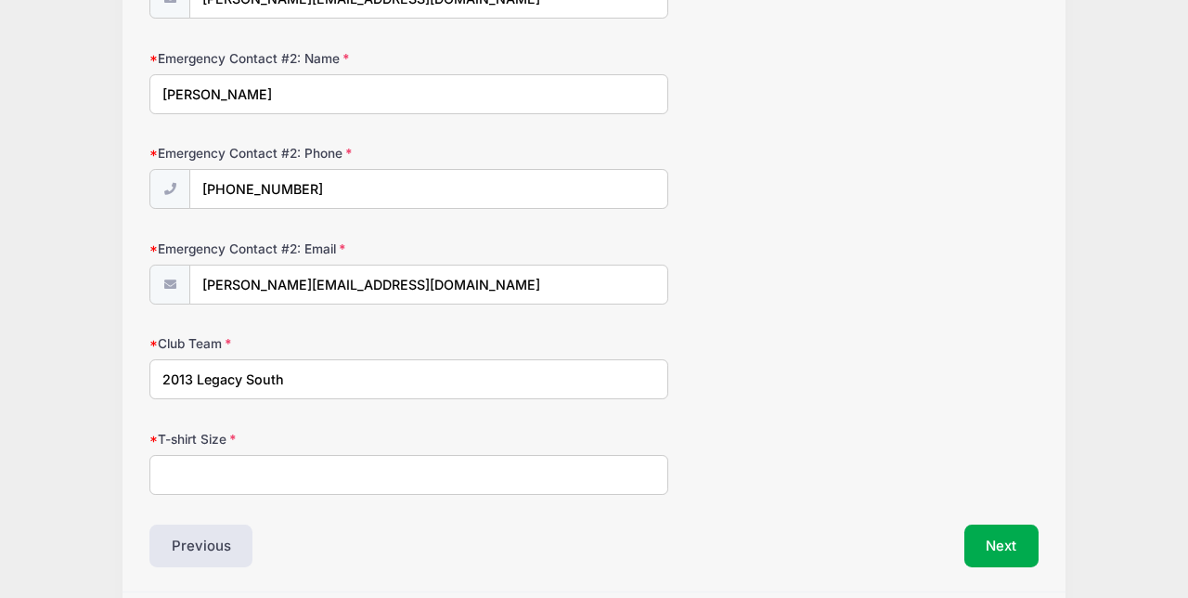
scroll to position [776, 0]
type input "2013 Legacy South"
click at [180, 479] on input "T-shirt Size" at bounding box center [408, 474] width 519 height 40
type input "m"
type input "Medium Large"
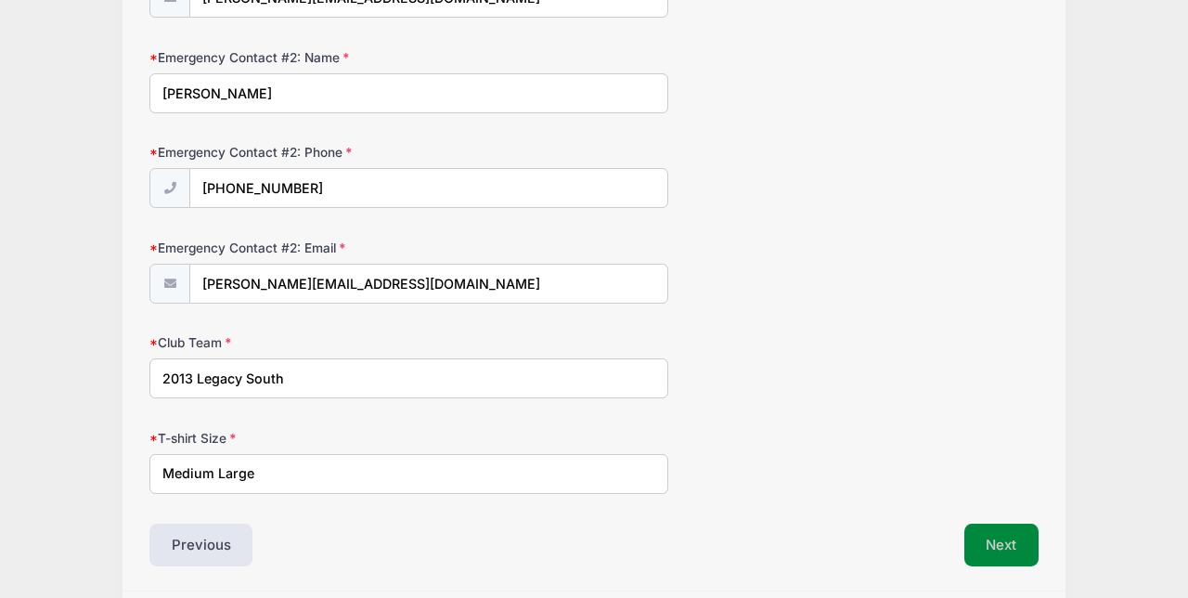
click at [1000, 539] on button "Next" at bounding box center [1001, 544] width 75 height 43
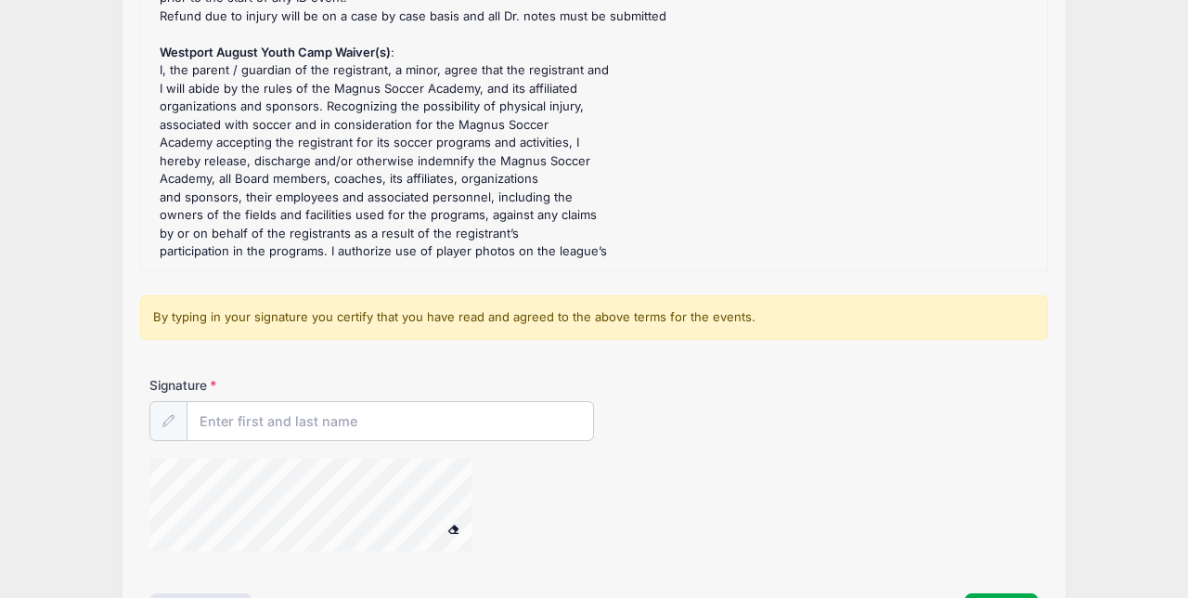
scroll to position [84, 0]
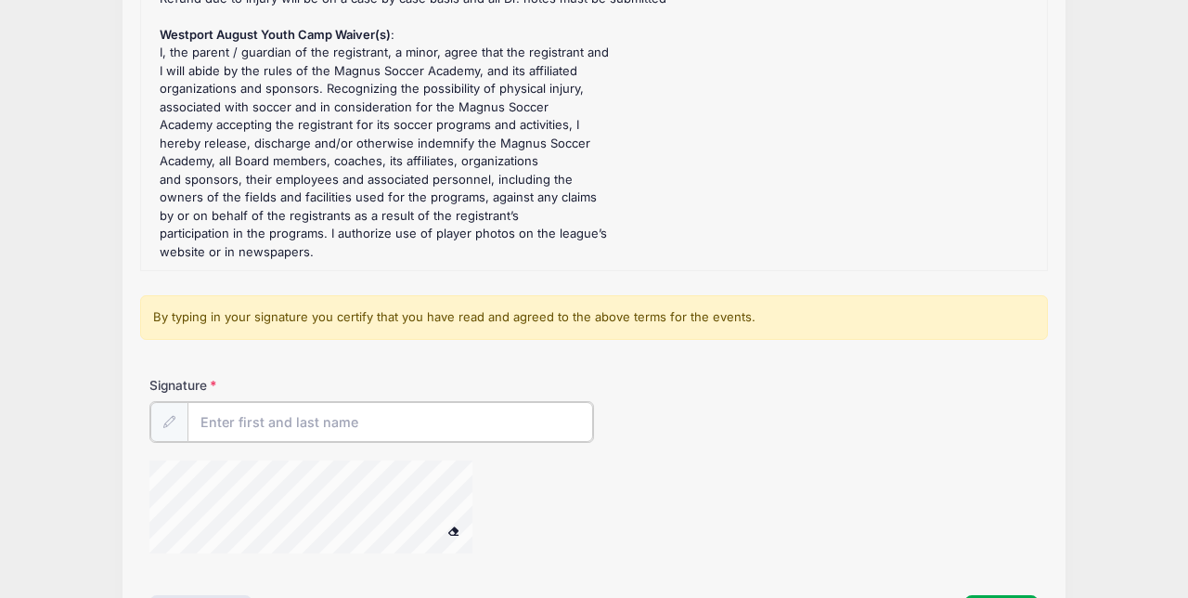
click at [213, 419] on input "Signature" at bounding box center [390, 422] width 406 height 40
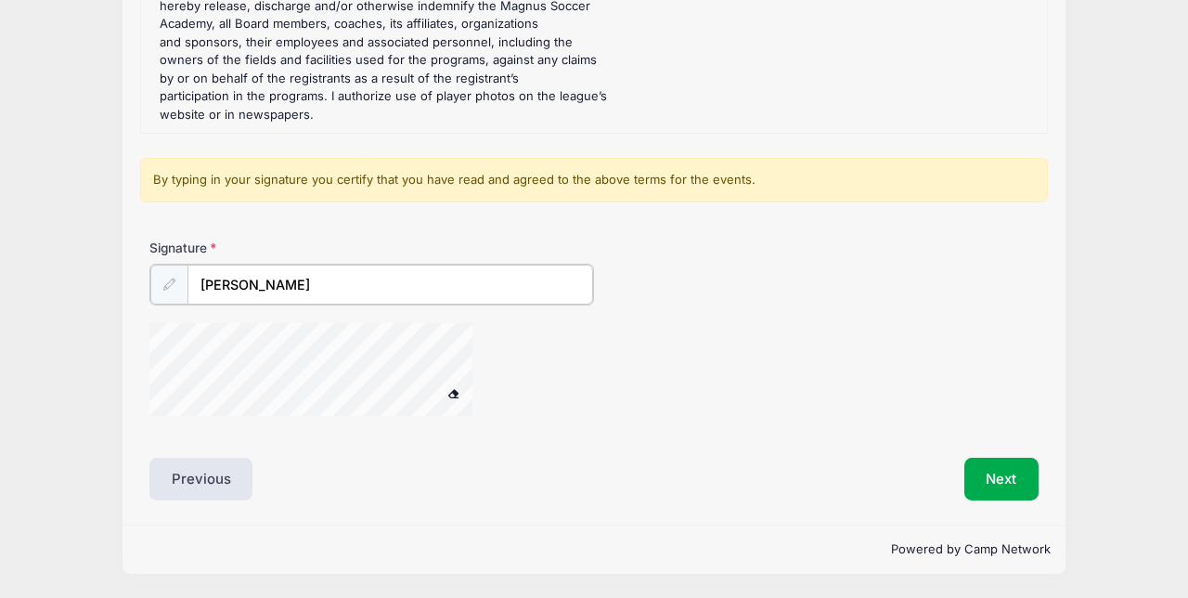
scroll to position [396, 0]
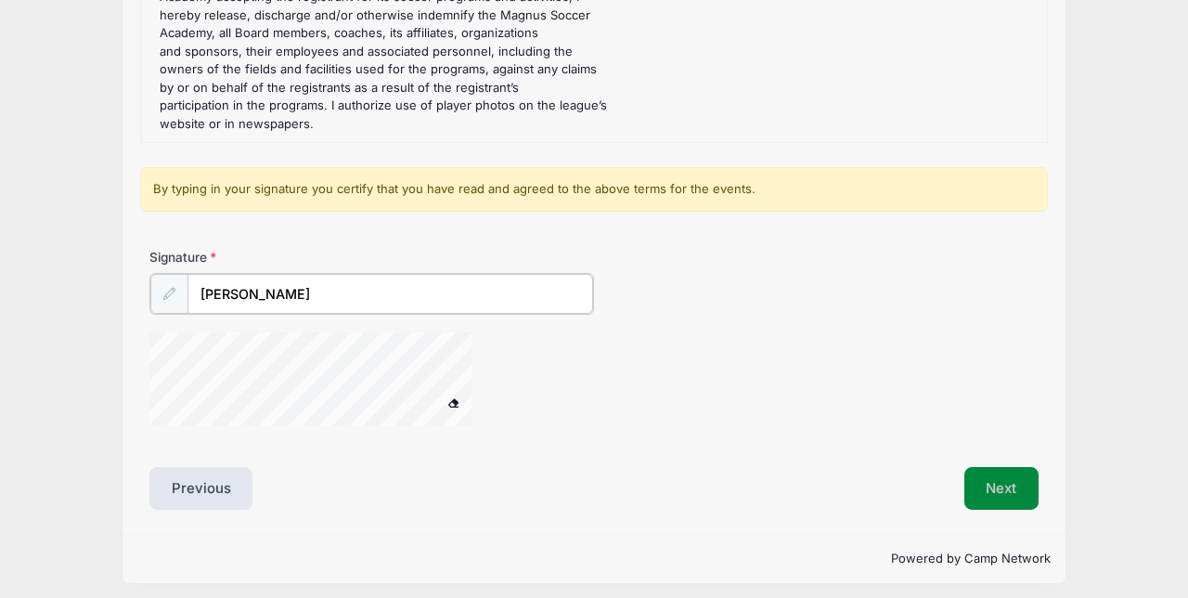
type input "[PERSON_NAME]"
click at [1007, 481] on button "Next" at bounding box center [1001, 486] width 75 height 43
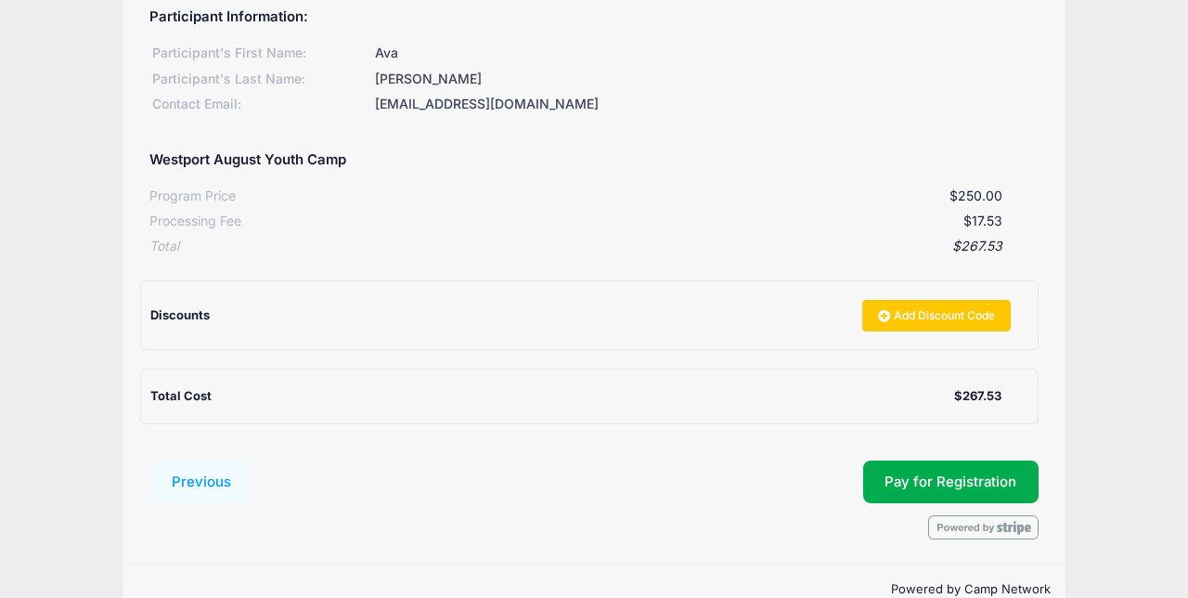
scroll to position [282, 0]
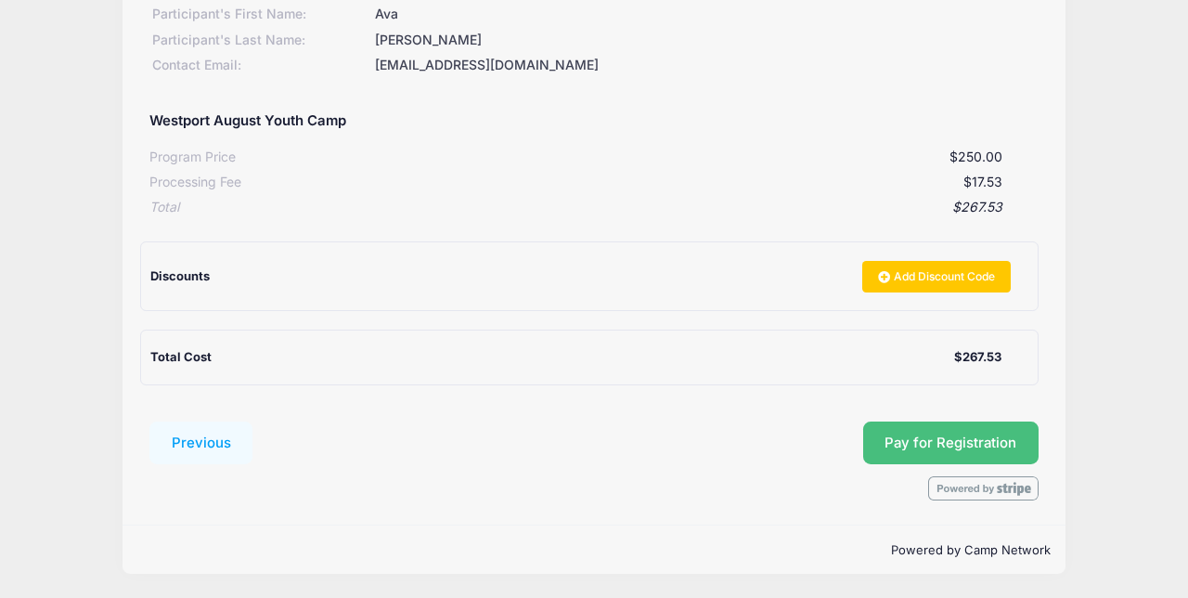
click at [952, 440] on span "Pay for Registration" at bounding box center [950, 442] width 132 height 17
